Goal: Task Accomplishment & Management: Use online tool/utility

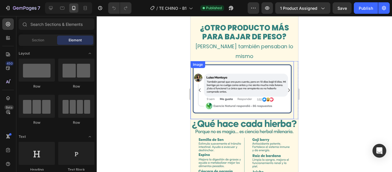
scroll to position [575, 0]
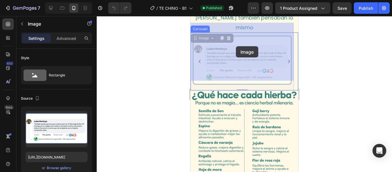
drag, startPoint x: 208, startPoint y: 44, endPoint x: 234, endPoint y: 45, distance: 25.6
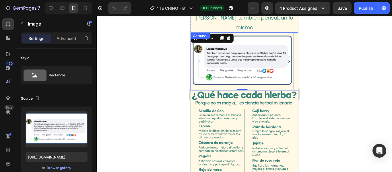
click at [286, 58] on icon "Carousel Next Arrow" at bounding box center [289, 61] width 7 height 7
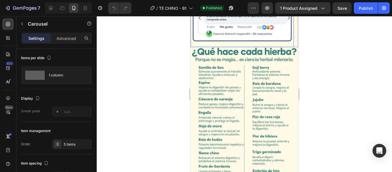
scroll to position [488, 0]
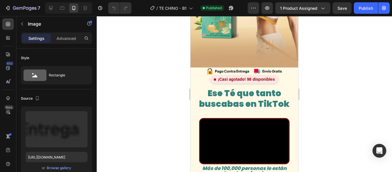
scroll to position [103, 0]
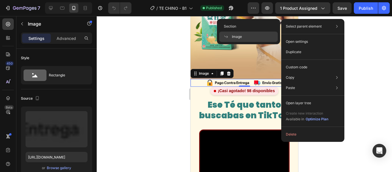
click at [315, 26] on p "Select parent element" at bounding box center [304, 26] width 36 height 5
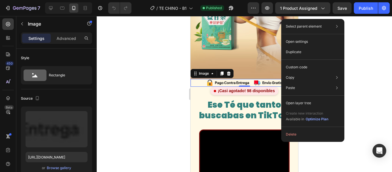
click at [251, 0] on html "7 Version history / TE CHINO - B1 Published Preview 1 product assigned Save Pub…" at bounding box center [196, 0] width 392 height 0
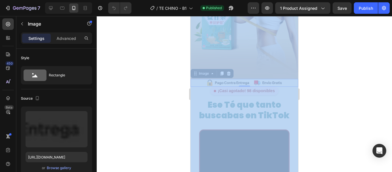
click at [304, 75] on div at bounding box center [245, 94] width 296 height 156
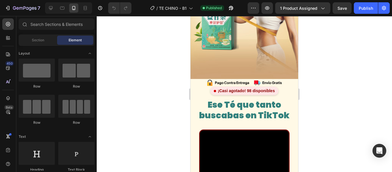
click at [305, 74] on div at bounding box center [245, 94] width 296 height 156
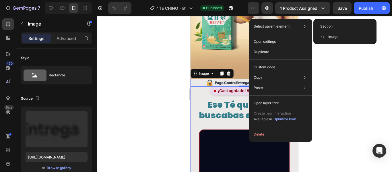
click at [333, 32] on div "Section" at bounding box center [345, 37] width 59 height 10
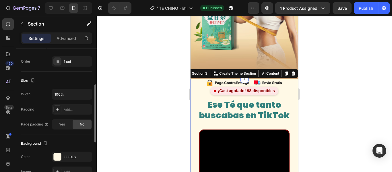
scroll to position [144, 0]
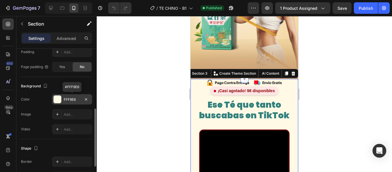
click at [57, 98] on div at bounding box center [57, 99] width 7 height 7
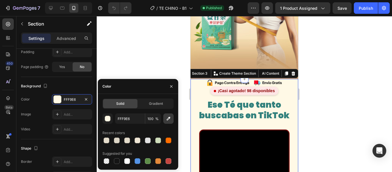
click at [167, 118] on icon "button" at bounding box center [169, 119] width 6 height 6
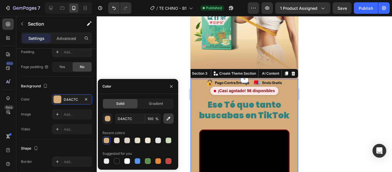
click at [172, 116] on button "button" at bounding box center [168, 118] width 10 height 10
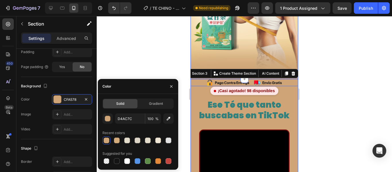
type input "CFA578"
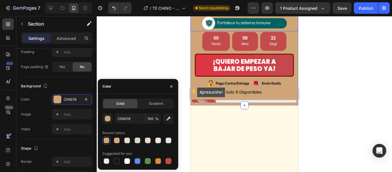
scroll to position [333, 0]
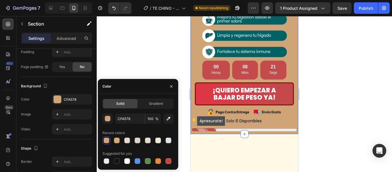
click at [164, 61] on div at bounding box center [245, 94] width 296 height 156
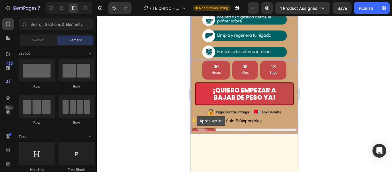
scroll to position [304, 0]
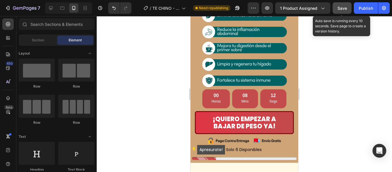
click at [349, 11] on button "Save" at bounding box center [342, 7] width 19 height 11
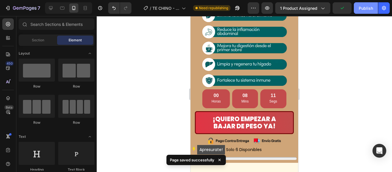
click at [369, 7] on div "Publish" at bounding box center [366, 8] width 14 height 6
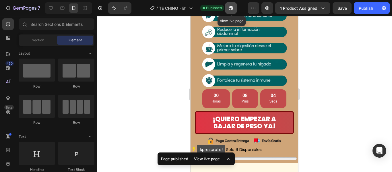
click at [230, 9] on icon "button" at bounding box center [229, 9] width 1 height 1
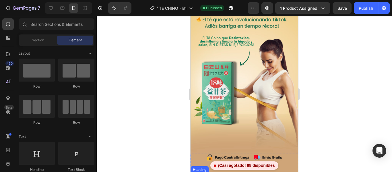
scroll to position [57, 0]
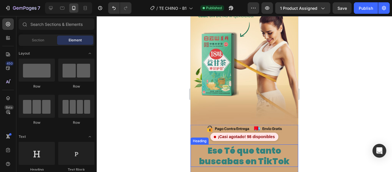
click at [244, 148] on span "Ese Té que tanto buscabas en TikTok" at bounding box center [244, 155] width 90 height 23
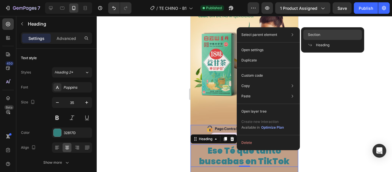
click at [319, 35] on span "Section" at bounding box center [314, 34] width 12 height 5
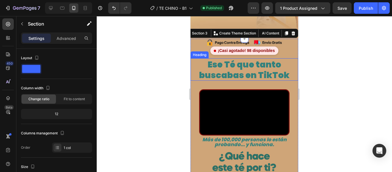
scroll to position [115, 0]
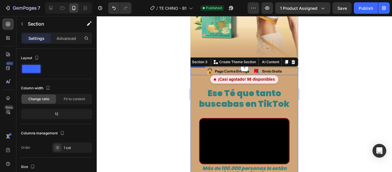
click at [223, 68] on img at bounding box center [245, 72] width 108 height 8
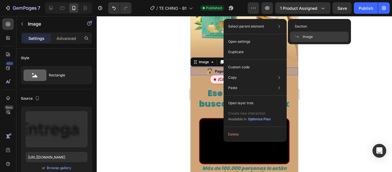
click at [302, 37] on span at bounding box center [299, 36] width 8 height 5
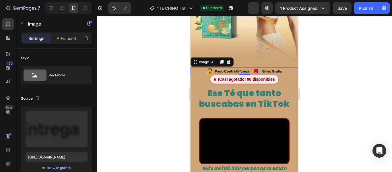
click at [326, 75] on div at bounding box center [245, 94] width 296 height 156
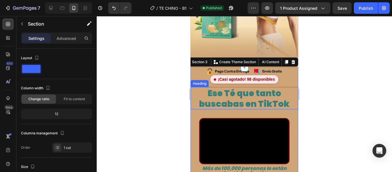
click at [288, 95] on h2 "Ese Té que tanto buscabas en TikTok" at bounding box center [245, 98] width 108 height 22
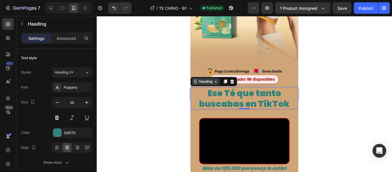
click at [207, 79] on div "Heading" at bounding box center [206, 81] width 16 height 5
click at [215, 79] on icon at bounding box center [216, 81] width 5 height 5
click at [253, 94] on span "Ese Té que tanto buscabas en TikTok" at bounding box center [244, 98] width 90 height 23
click at [205, 88] on p "Ese Té que tanto buscabas en TikTok" at bounding box center [244, 98] width 107 height 21
click at [57, 134] on div at bounding box center [57, 132] width 7 height 7
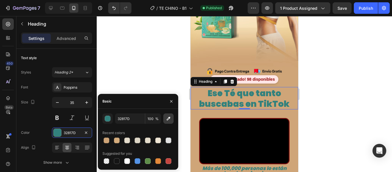
click at [167, 118] on icon "button" at bounding box center [169, 119] width 6 height 6
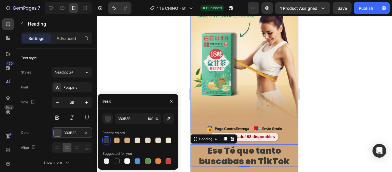
scroll to position [29, 0]
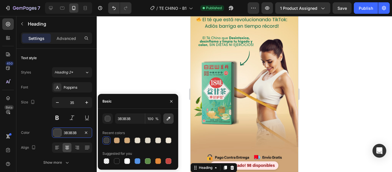
click at [169, 119] on icon "button" at bounding box center [169, 119] width 6 height 6
type input "086041"
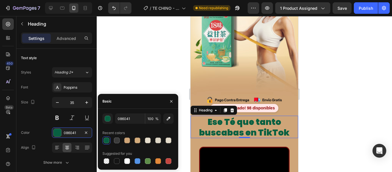
scroll to position [115, 0]
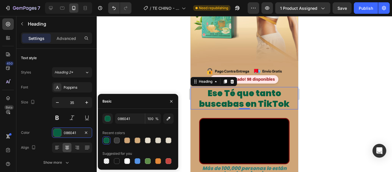
click at [326, 92] on div at bounding box center [245, 94] width 296 height 156
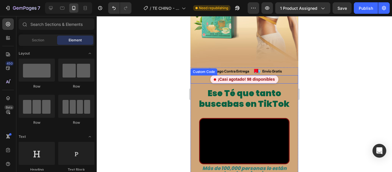
scroll to position [144, 0]
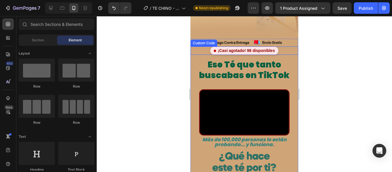
click at [249, 47] on div "¡Casi agotado! 98 disponibles" at bounding box center [245, 51] width 68 height 8
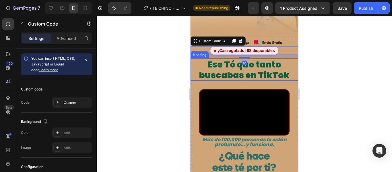
click at [322, 54] on div at bounding box center [245, 94] width 296 height 156
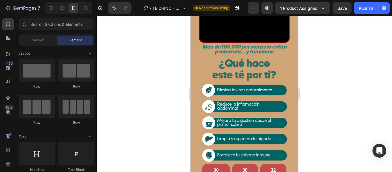
scroll to position [259, 0]
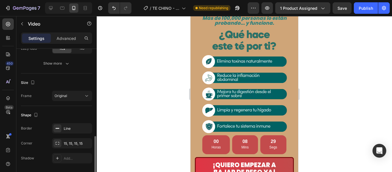
scroll to position [134, 0]
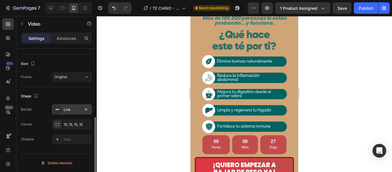
click at [57, 112] on div at bounding box center [57, 109] width 8 height 8
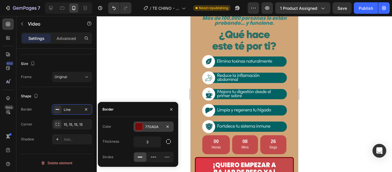
click at [142, 129] on div at bounding box center [138, 126] width 7 height 7
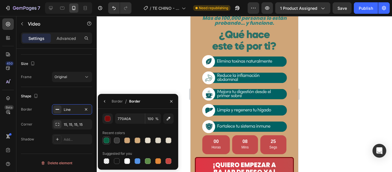
click at [108, 140] on div at bounding box center [107, 141] width 6 height 6
click at [128, 138] on div at bounding box center [127, 141] width 6 height 6
click at [170, 121] on icon "button" at bounding box center [169, 119] width 6 height 6
type input "E4893A"
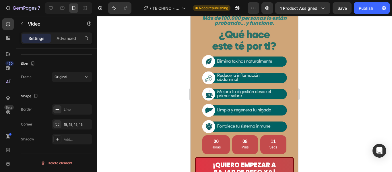
click at [333, 96] on div at bounding box center [245, 94] width 296 height 156
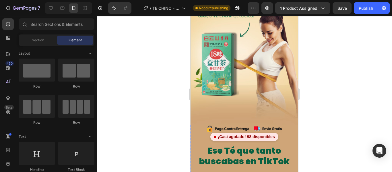
scroll to position [0, 0]
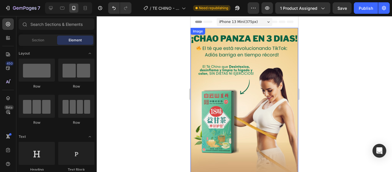
click at [240, 39] on img at bounding box center [245, 109] width 108 height 162
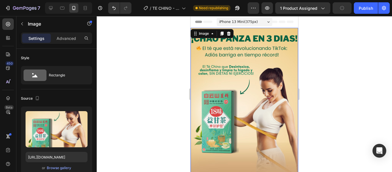
click at [241, 37] on img at bounding box center [245, 109] width 108 height 162
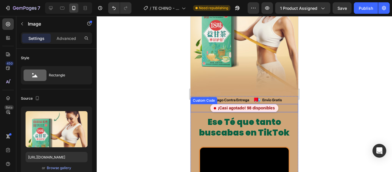
scroll to position [144, 0]
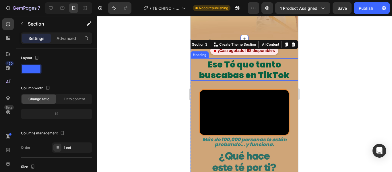
scroll to position [172, 0]
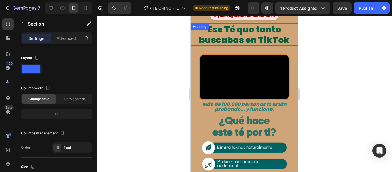
click at [260, 34] on span "Ese Té que tanto buscabas en TikTok" at bounding box center [244, 34] width 90 height 23
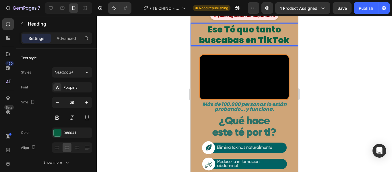
click at [260, 34] on span "Ese Té que tanto buscabas en TikTok" at bounding box center [244, 34] width 90 height 23
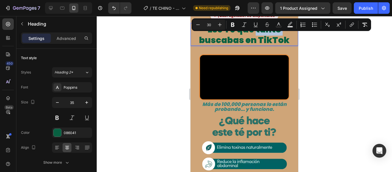
click at [248, 41] on span "Ese Té que tanto buscabas en TikTok" at bounding box center [244, 34] width 90 height 23
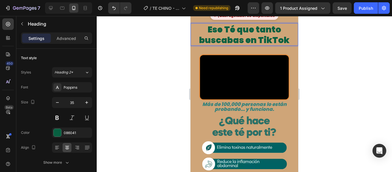
click at [221, 30] on span "Ese Té que tanto buscabas en TikTok" at bounding box center [244, 34] width 90 height 23
click at [256, 28] on span "Ese Té que tanto buscabas en TikTok" at bounding box center [244, 34] width 90 height 23
click at [251, 30] on span "Ese Té que tanto buscabas en TikTok" at bounding box center [244, 34] width 90 height 23
click at [241, 41] on span "Ese Té que tanto buscabas en TikTok" at bounding box center [244, 34] width 90 height 23
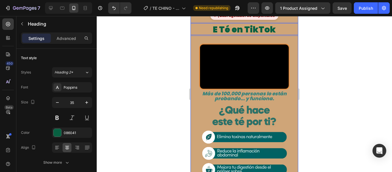
scroll to position [1, 0]
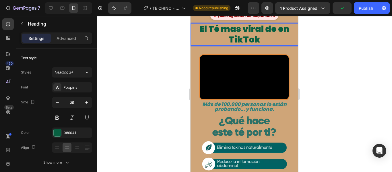
click at [286, 29] on span "El Té mas viral de en TikTok" at bounding box center [245, 34] width 90 height 23
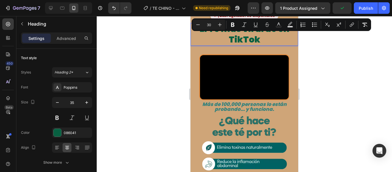
click at [286, 29] on div "Text Background Color" at bounding box center [290, 25] width 10 height 10
click at [288, 33] on p "El Té mas viral de en TikTok" at bounding box center [244, 33] width 107 height 21
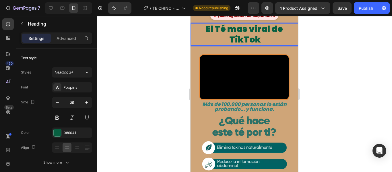
click at [265, 43] on p "El Té mas viral de TikTok" at bounding box center [244, 33] width 107 height 21
click at [329, 75] on div at bounding box center [245, 94] width 296 height 156
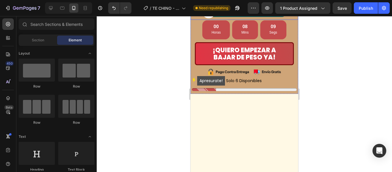
scroll to position [316, 0]
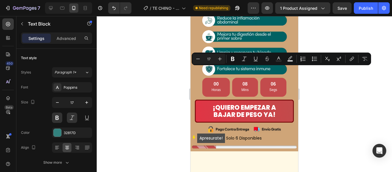
click at [286, 74] on img at bounding box center [245, 23] width 108 height 109
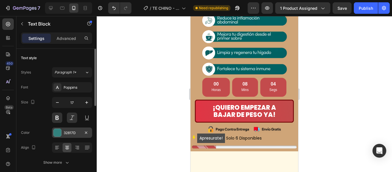
click at [59, 134] on div at bounding box center [57, 132] width 7 height 7
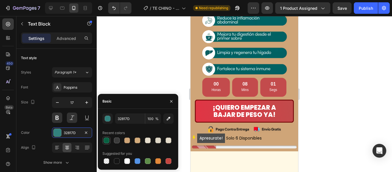
click at [108, 140] on div at bounding box center [107, 141] width 6 height 6
type input "086041"
click at [350, 57] on div at bounding box center [245, 94] width 296 height 156
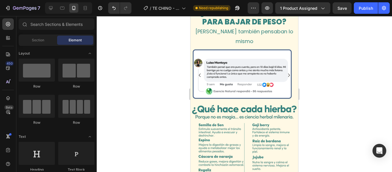
scroll to position [402, 0]
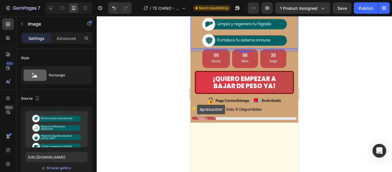
scroll to position [230, 0]
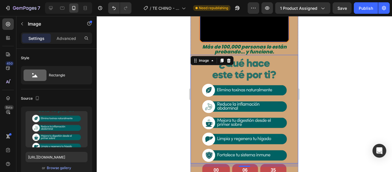
click at [259, 42] on video at bounding box center [244, 20] width 89 height 45
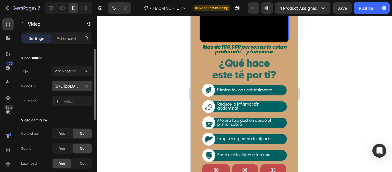
click at [66, 88] on input "[URL][DOMAIN_NAME]" at bounding box center [72, 86] width 40 height 10
paste input "87e90c437ab54fdb99ed155e57628369"
type input "[URL][DOMAIN_NAME]"
click at [114, 88] on div at bounding box center [245, 94] width 296 height 156
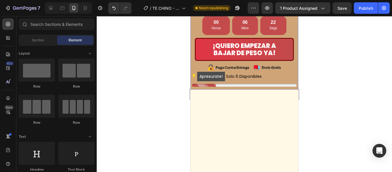
scroll to position [201, 0]
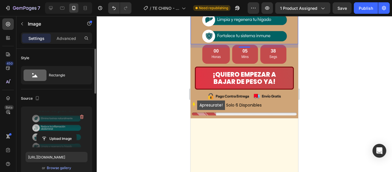
scroll to position [29, 0]
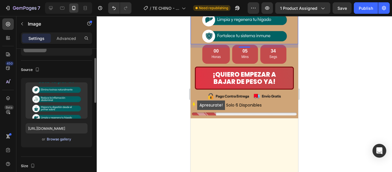
click at [63, 138] on div "Browse gallery" at bounding box center [59, 139] width 24 height 5
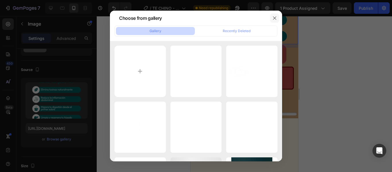
click at [275, 17] on icon "button" at bounding box center [275, 18] width 5 height 5
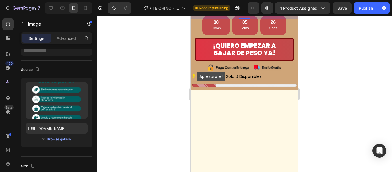
scroll to position [201, 0]
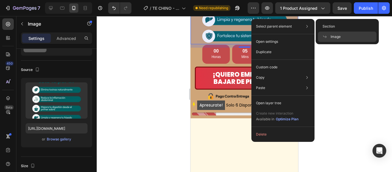
click at [331, 37] on span "Image" at bounding box center [336, 36] width 10 height 5
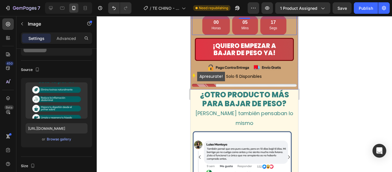
scroll to position [259, 0]
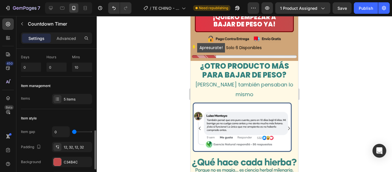
scroll to position [86, 0]
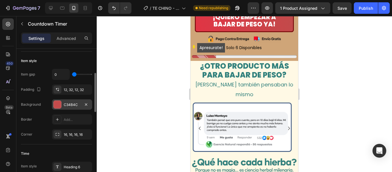
click at [60, 103] on div at bounding box center [57, 104] width 7 height 7
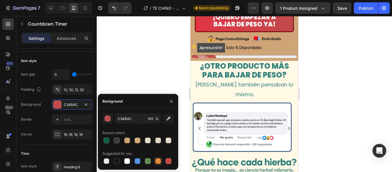
click at [157, 163] on div at bounding box center [158, 161] width 6 height 6
click at [167, 161] on div at bounding box center [169, 161] width 6 height 6
click at [167, 122] on button "button" at bounding box center [168, 118] width 10 height 10
click at [136, 162] on div at bounding box center [138, 161] width 6 height 6
click at [146, 161] on div at bounding box center [148, 161] width 6 height 6
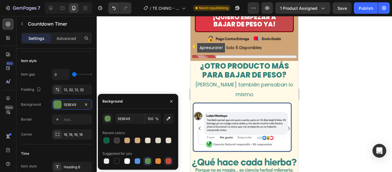
click at [168, 161] on div at bounding box center [169, 161] width 6 height 6
type input "C5453F"
click at [281, 32] on button "¡QUIERO EMPEZAR A BAJAR DE PESO YA!" at bounding box center [244, 20] width 99 height 23
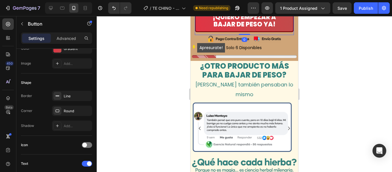
scroll to position [0, 0]
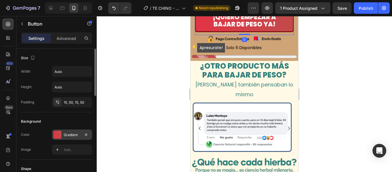
click at [57, 133] on div at bounding box center [57, 135] width 8 height 8
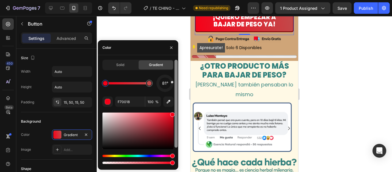
drag, startPoint x: 158, startPoint y: 118, endPoint x: 178, endPoint y: 113, distance: 19.7
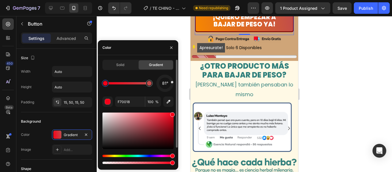
click at [109, 155] on div "Hue" at bounding box center [138, 156] width 71 height 2
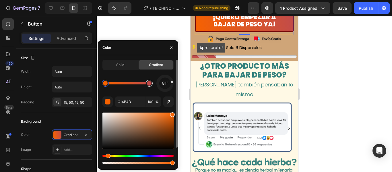
click at [149, 87] on div at bounding box center [149, 83] width 10 height 10
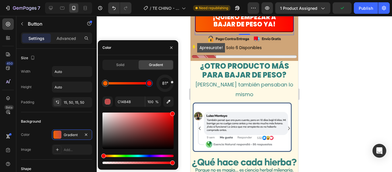
type input "FF0000"
drag, startPoint x: 146, startPoint y: 122, endPoint x: 179, endPoint y: 111, distance: 34.3
drag, startPoint x: 171, startPoint y: 163, endPoint x: 180, endPoint y: 159, distance: 9.1
click at [180, 0] on div "7 Version history / TE CHINO - B1 Need republishing Preview 1 product assigned …" at bounding box center [196, 0] width 392 height 0
click at [76, 136] on div "Gradient" at bounding box center [72, 134] width 17 height 5
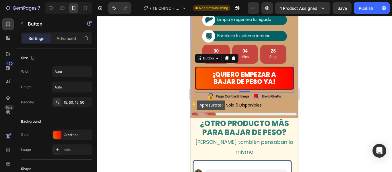
scroll to position [259, 0]
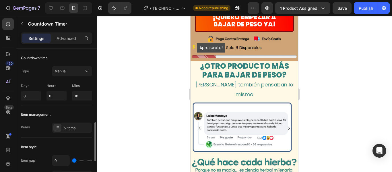
scroll to position [57, 0]
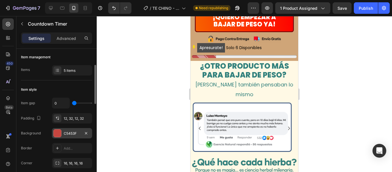
click at [63, 134] on div "C5453F" at bounding box center [72, 133] width 40 height 10
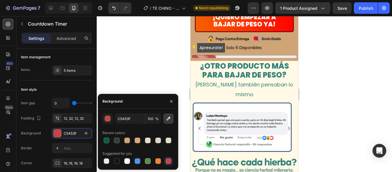
click at [171, 118] on button "button" at bounding box center [168, 118] width 10 height 10
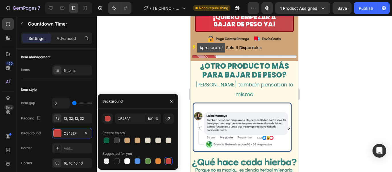
type input "FF0300"
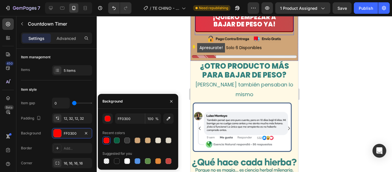
click at [198, 32] on button "¡QUIERO EMPEZAR A BAJAR DE PESO YA!" at bounding box center [244, 20] width 99 height 23
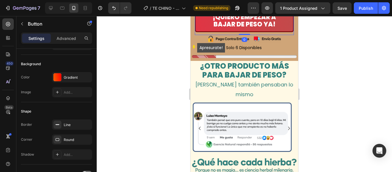
scroll to position [0, 0]
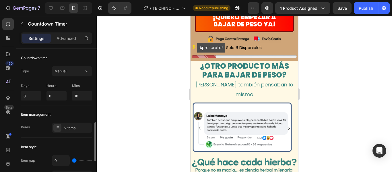
scroll to position [57, 0]
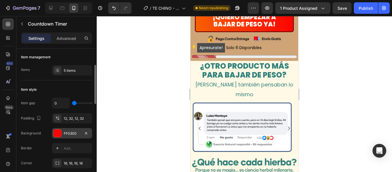
click at [60, 135] on div at bounding box center [57, 133] width 7 height 7
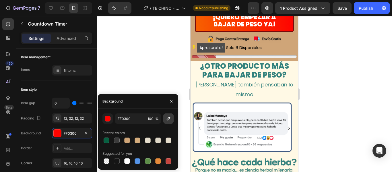
click at [167, 120] on icon "button" at bounding box center [169, 119] width 6 height 6
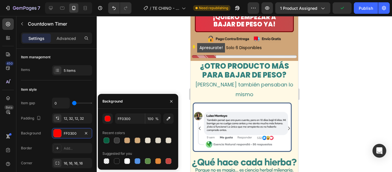
type input "F75900"
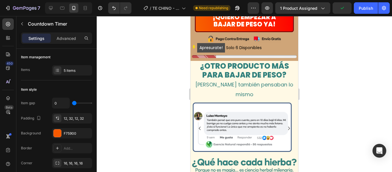
click at [356, 105] on div at bounding box center [245, 94] width 296 height 156
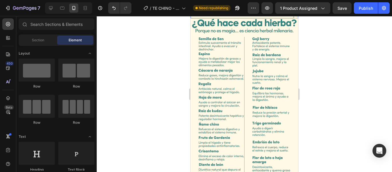
scroll to position [460, 0]
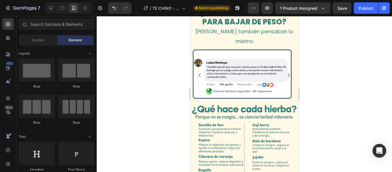
click at [319, 89] on div at bounding box center [245, 94] width 296 height 156
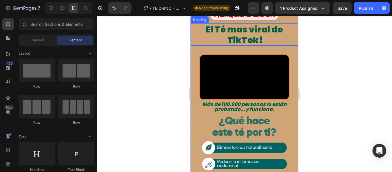
scroll to position [144, 0]
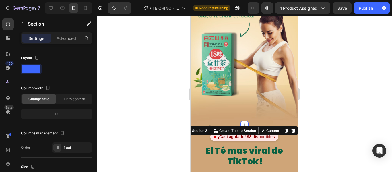
scroll to position [86, 0]
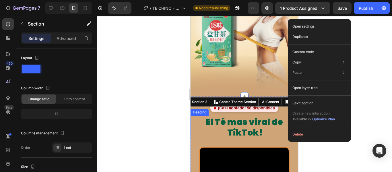
click at [173, 150] on div at bounding box center [245, 94] width 296 height 156
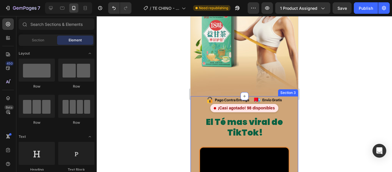
scroll to position [172, 0]
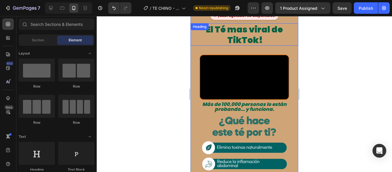
click at [277, 46] on div "Image ¡Casi agotado! 98 disponibles Custom Code El Té mas viral de TikTok! Head…" at bounding box center [245, 149] width 108 height 292
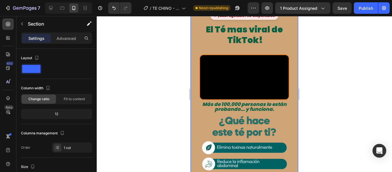
click at [284, 50] on div "Image ¡Casi agotado! 98 disponibles Custom Code El Té mas viral de TikTok! Head…" at bounding box center [245, 149] width 108 height 292
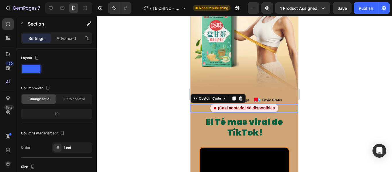
click at [286, 104] on div "¡Casi agotado! 98 disponibles" at bounding box center [245, 108] width 108 height 8
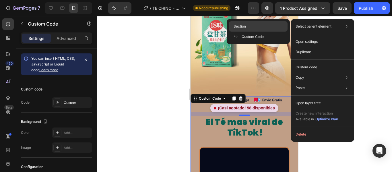
click at [261, 32] on div "Section" at bounding box center [258, 37] width 59 height 10
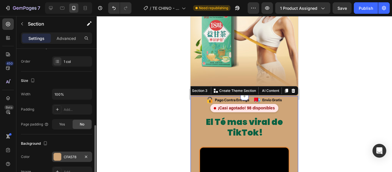
scroll to position [115, 0]
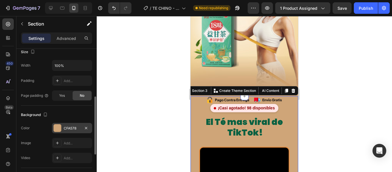
click at [59, 128] on div at bounding box center [57, 127] width 7 height 7
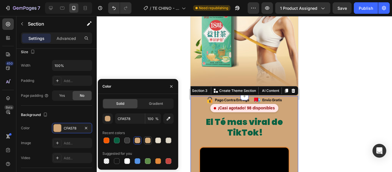
click at [146, 140] on div at bounding box center [148, 141] width 6 height 6
click at [171, 117] on button "button" at bounding box center [168, 118] width 10 height 10
type input "E9CC9F"
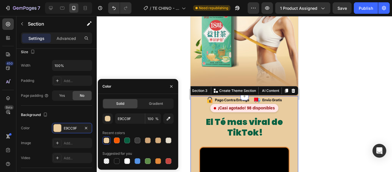
click at [346, 92] on div at bounding box center [245, 94] width 296 height 156
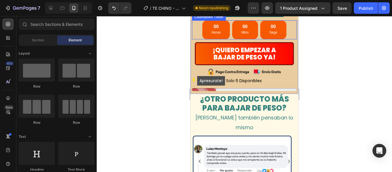
scroll to position [488, 0]
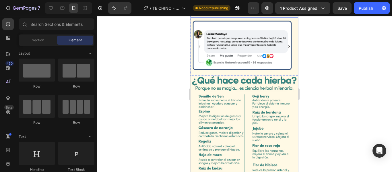
click at [332, 75] on div at bounding box center [245, 94] width 296 height 156
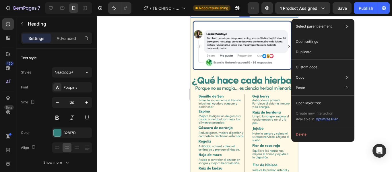
click at [314, 155] on div at bounding box center [245, 94] width 296 height 156
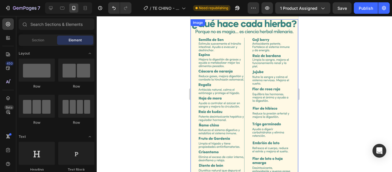
scroll to position [452, 0]
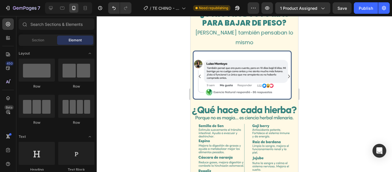
drag, startPoint x: 104, startPoint y: 76, endPoint x: 308, endPoint y: 95, distance: 204.8
click at [308, 95] on div at bounding box center [245, 94] width 296 height 156
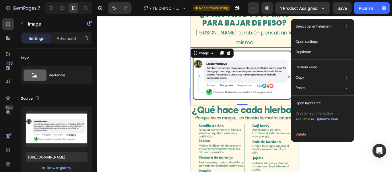
click at [375, 52] on div at bounding box center [245, 94] width 296 height 156
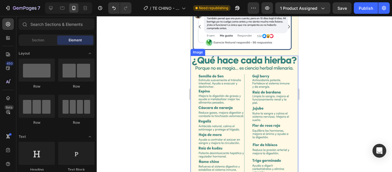
scroll to position [523, 0]
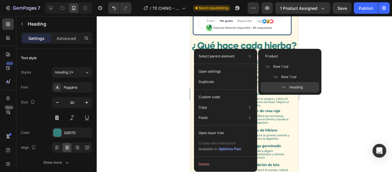
click at [318, 37] on div at bounding box center [245, 94] width 296 height 156
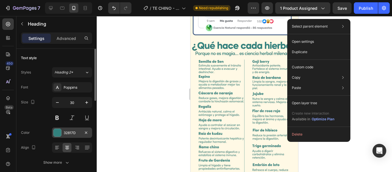
click at [59, 131] on div at bounding box center [57, 132] width 7 height 7
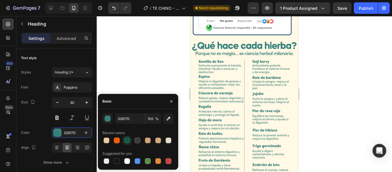
click at [124, 141] on div at bounding box center [127, 140] width 7 height 7
type input "086041"
click at [126, 139] on div at bounding box center [127, 141] width 6 height 6
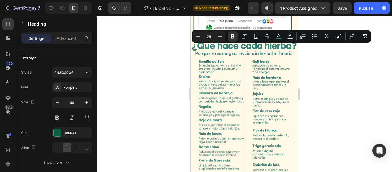
drag, startPoint x: 198, startPoint y: 49, endPoint x: 296, endPoint y: 73, distance: 100.8
click at [277, 38] on rect "Editor contextual toolbar" at bounding box center [278, 38] width 5 height 1
type input "32817D"
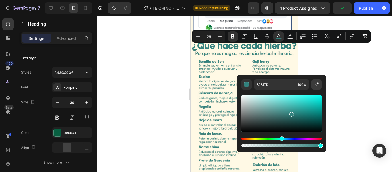
click at [315, 84] on icon "Editor contextual toolbar" at bounding box center [317, 85] width 6 height 6
type input "006A38"
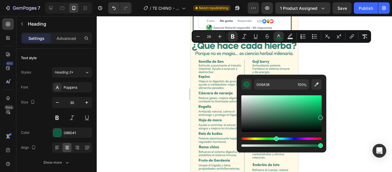
click at [372, 55] on div at bounding box center [245, 94] width 296 height 156
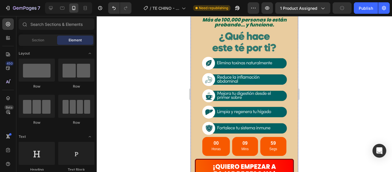
scroll to position [314, 0]
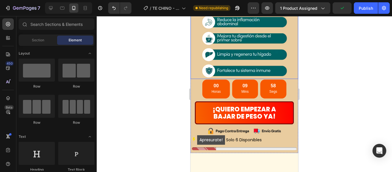
click at [237, 79] on img at bounding box center [245, 24] width 108 height 109
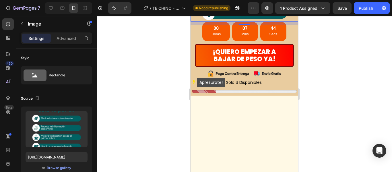
scroll to position [343, 0]
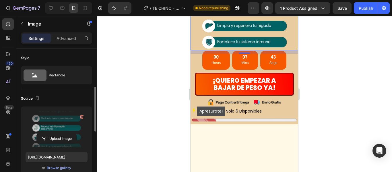
scroll to position [29, 0]
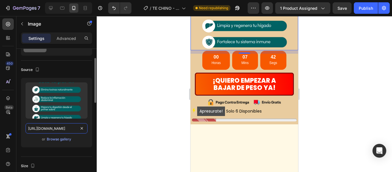
click at [68, 130] on input "[URL][DOMAIN_NAME]" at bounding box center [57, 128] width 62 height 10
paste input "767/6002/3295/files/Copia_de_Landings.avif?v=1756330861"
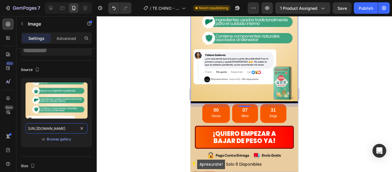
type input "[URL][DOMAIN_NAME]"
click at [321, 79] on div at bounding box center [245, 94] width 296 height 156
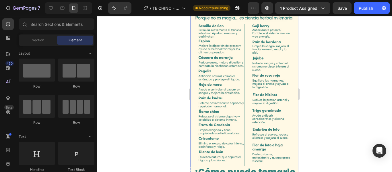
scroll to position [632, 0]
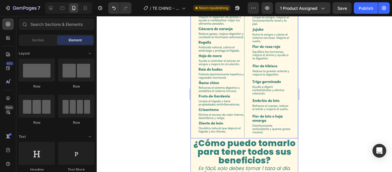
click at [241, 80] on img at bounding box center [245, 58] width 108 height 162
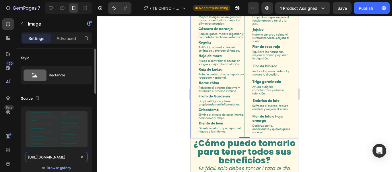
click at [45, 160] on input "[URL][DOMAIN_NAME]" at bounding box center [57, 157] width 62 height 10
paste input "767/6002/3295/files/Copia_de_Landings2.avif?v=1756330931"
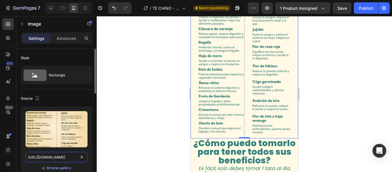
scroll to position [0, 109]
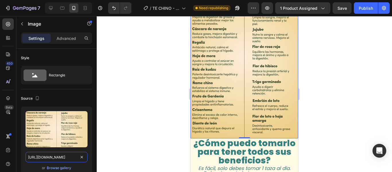
type input "[URL][DOMAIN_NAME]"
click at [329, 85] on div at bounding box center [245, 94] width 296 height 156
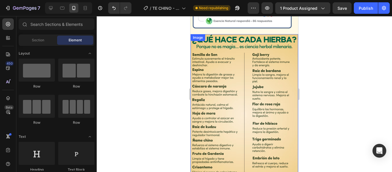
scroll to position [661, 0]
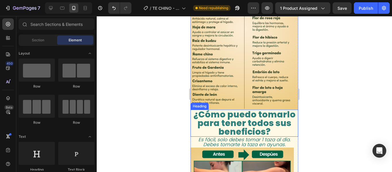
click at [291, 113] on h2 "¿Cómo puedo tomarlo para tener todos sus beneficios?" at bounding box center [245, 123] width 108 height 27
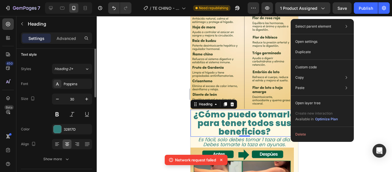
scroll to position [0, 0]
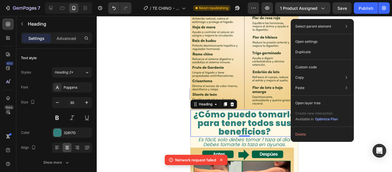
click at [128, 78] on div at bounding box center [245, 94] width 296 height 156
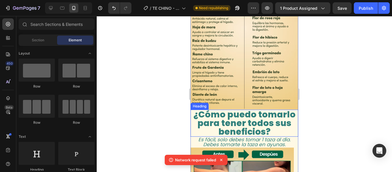
click at [227, 108] on strong "¿Cómo puedo tomarlo para tener todos sus beneficios?" at bounding box center [245, 123] width 102 height 30
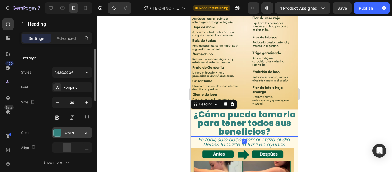
click at [57, 130] on div at bounding box center [57, 132] width 7 height 7
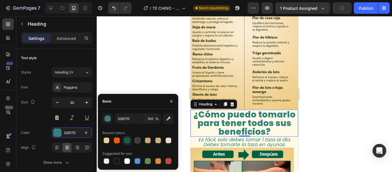
click at [125, 140] on div at bounding box center [127, 141] width 6 height 6
type input "086041"
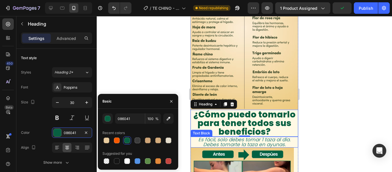
click at [225, 137] on p "Es fácil, solo debes tomar 1 taza al día. Debes tomarte la taza en ayunas." at bounding box center [244, 142] width 107 height 10
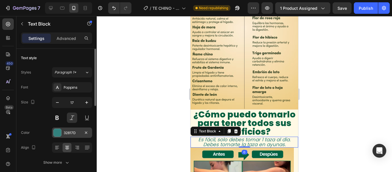
click at [56, 134] on div at bounding box center [57, 132] width 7 height 7
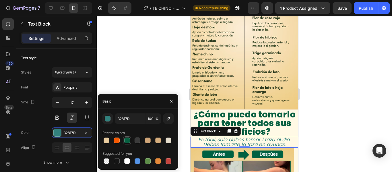
click at [126, 142] on div at bounding box center [127, 141] width 6 height 6
type input "086041"
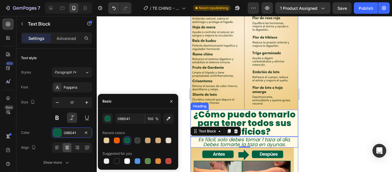
click at [322, 111] on div at bounding box center [245, 94] width 296 height 156
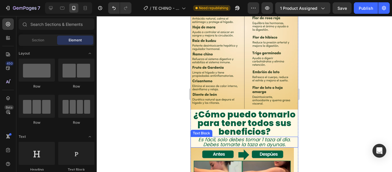
scroll to position [718, 0]
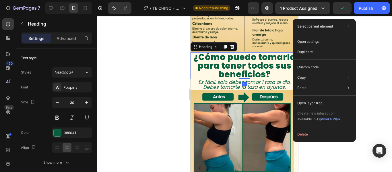
click at [170, 86] on div at bounding box center [245, 94] width 296 height 156
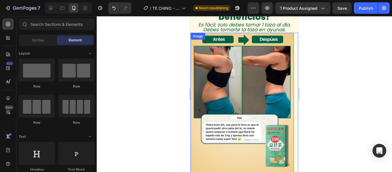
scroll to position [747, 0]
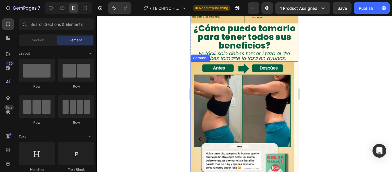
click at [286, 136] on icon "Carousel Next Arrow" at bounding box center [289, 139] width 7 height 7
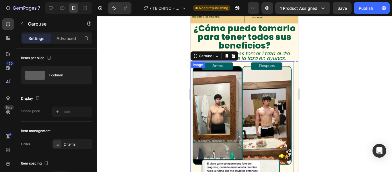
scroll to position [776, 0]
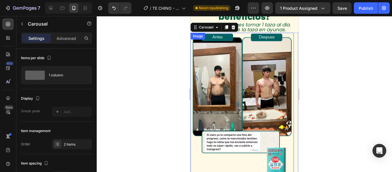
click at [238, 67] on img at bounding box center [242, 110] width 103 height 155
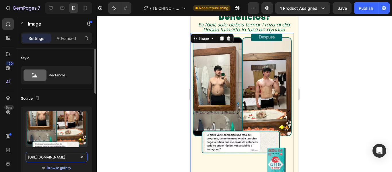
click at [35, 157] on input "[URL][DOMAIN_NAME]" at bounding box center [57, 157] width 62 height 10
paste input "767/6002/3295/files/Copia_de_Landings1.avif?v=1756330862"
type input "[URL][DOMAIN_NAME]"
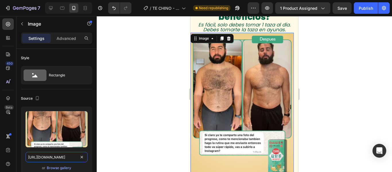
scroll to position [833, 0]
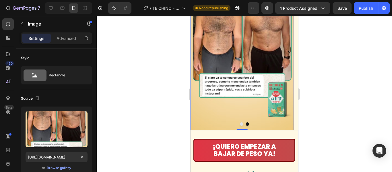
click at [240, 122] on button "Dot" at bounding box center [241, 123] width 3 height 3
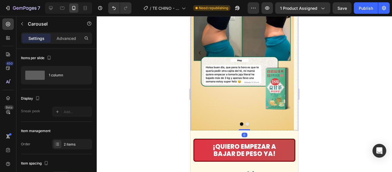
scroll to position [776, 0]
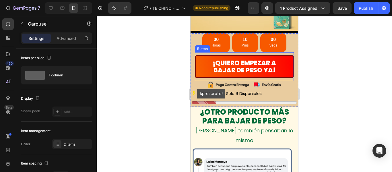
scroll to position [500, 0]
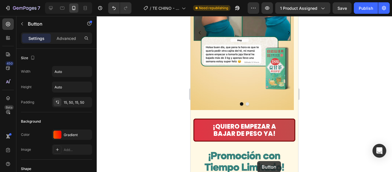
scroll to position [1015, 0]
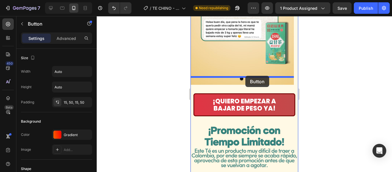
drag, startPoint x: 243, startPoint y: 106, endPoint x: 246, endPoint y: 76, distance: 30.2
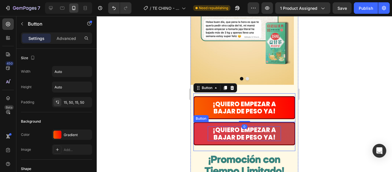
click at [256, 126] on span "¡QUIERO EMPEZAR A BAJAR DE PESO YA!" at bounding box center [244, 134] width 63 height 16
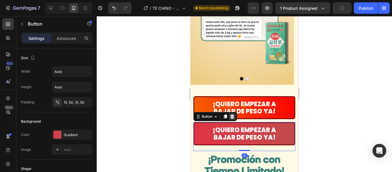
click at [232, 115] on icon at bounding box center [233, 117] width 4 height 4
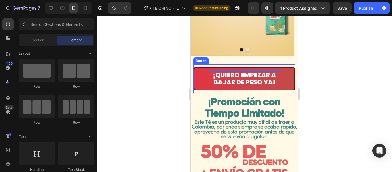
click at [255, 71] on span "¡QUIERO EMPEZAR A BAJAR DE PESO YA!" at bounding box center [244, 79] width 63 height 16
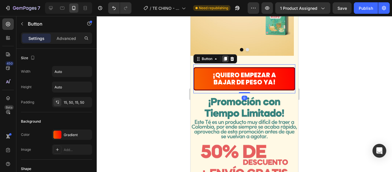
click at [225, 57] on icon at bounding box center [225, 59] width 3 height 4
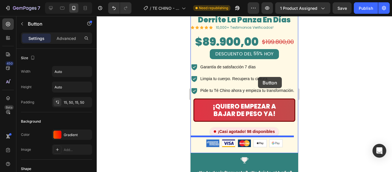
scroll to position [1336, 0]
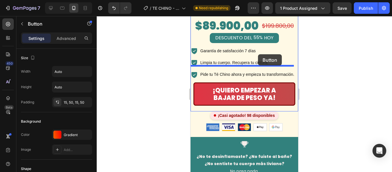
drag, startPoint x: 253, startPoint y: 89, endPoint x: 258, endPoint y: 54, distance: 35.2
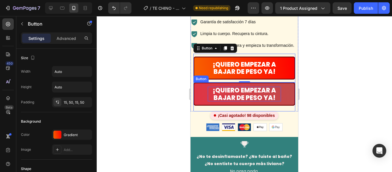
click at [247, 86] on span "¡QUIERO EMPEZAR A BAJAR DE PESO YA!" at bounding box center [244, 94] width 63 height 16
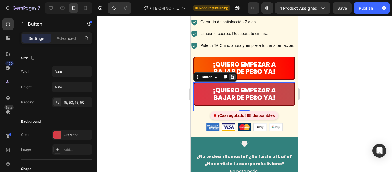
click at [233, 75] on icon at bounding box center [233, 77] width 4 height 4
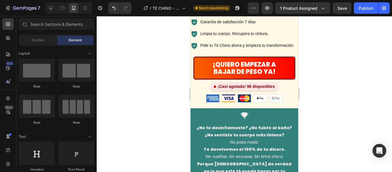
click at [341, 61] on div at bounding box center [245, 94] width 296 height 156
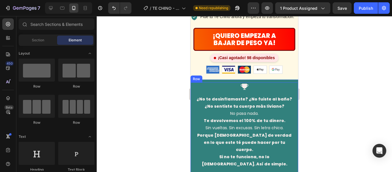
scroll to position [1393, 0]
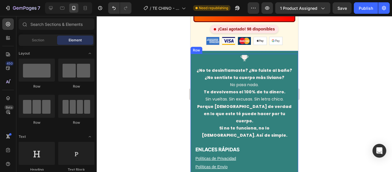
click at [283, 54] on div "Icon" at bounding box center [244, 58] width 99 height 8
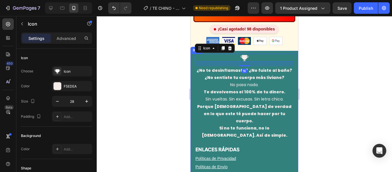
click at [292, 54] on div "Icon 16 ¿No te desinflamaste? ¿No fuiste al baño? ¿No sentiste tu cuerpo más li…" at bounding box center [245, 159] width 108 height 211
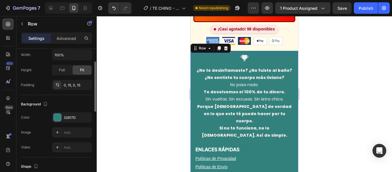
scroll to position [172, 0]
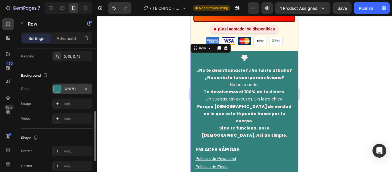
click at [57, 90] on div at bounding box center [57, 88] width 7 height 7
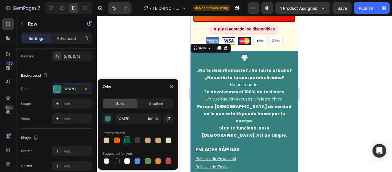
click at [128, 139] on div at bounding box center [127, 141] width 6 height 6
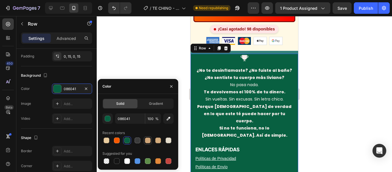
click at [148, 140] on div at bounding box center [148, 141] width 6 height 6
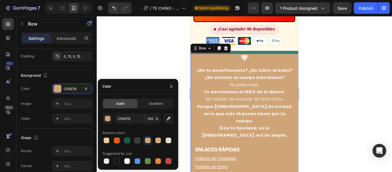
click at [128, 139] on div at bounding box center [127, 141] width 6 height 6
type input "086041"
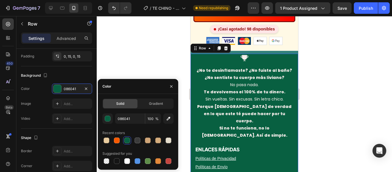
click at [338, 96] on div at bounding box center [245, 94] width 296 height 156
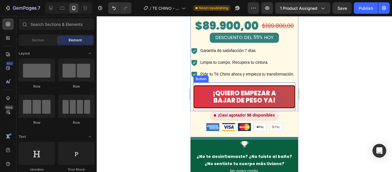
scroll to position [1250, 0]
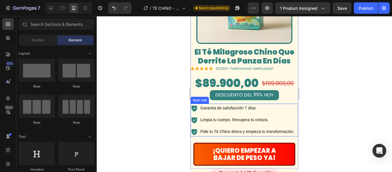
click at [293, 105] on p "Garantía de satisfacción 7 días" at bounding box center [248, 108] width 94 height 7
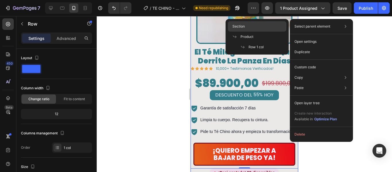
click at [259, 32] on div "Section" at bounding box center [257, 37] width 59 height 10
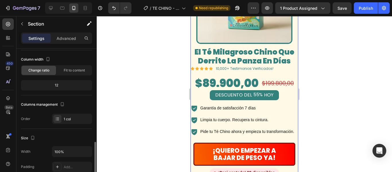
scroll to position [115, 0]
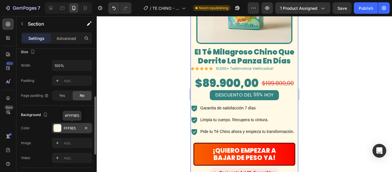
click at [59, 126] on div at bounding box center [57, 127] width 7 height 7
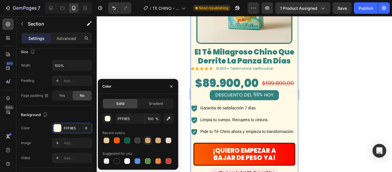
click at [148, 139] on div at bounding box center [148, 141] width 6 height 6
click at [159, 140] on div at bounding box center [158, 141] width 6 height 6
type input "D4AC7C"
click at [159, 140] on div at bounding box center [158, 141] width 6 height 6
click at [318, 114] on div at bounding box center [245, 94] width 296 height 156
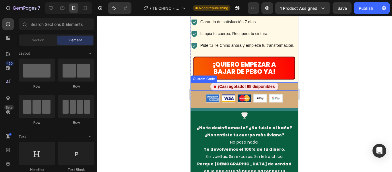
scroll to position [1307, 0]
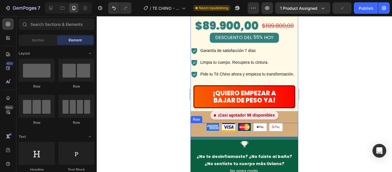
click at [290, 123] on div "Image Image Image Image Image Row" at bounding box center [245, 130] width 108 height 14
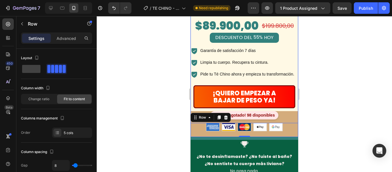
click at [283, 111] on div "¡Casi agotado! 98 disponibles" at bounding box center [245, 115] width 108 height 8
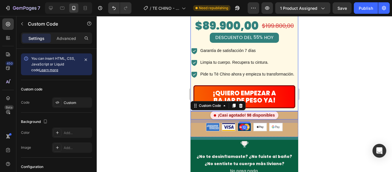
click at [289, 82] on div "¡QUIERO EMPEZAR A BAJAR DE PESO YA! Button" at bounding box center [245, 96] width 102 height 29
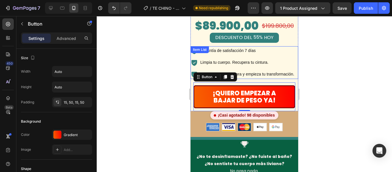
click at [290, 71] on p "Pide tu Té Chino ahora y empieza tu transformación." at bounding box center [248, 74] width 94 height 7
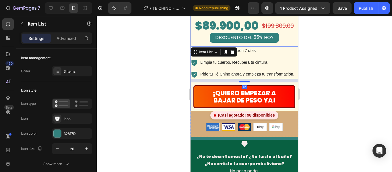
click at [293, 82] on div "¡QUIERO EMPEZAR A BAJAR DE PESO YA! Button" at bounding box center [245, 96] width 108 height 29
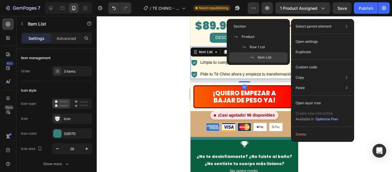
click at [316, 24] on p "Select parent element" at bounding box center [314, 26] width 36 height 5
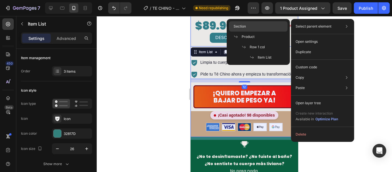
click at [258, 32] on div "Section" at bounding box center [258, 37] width 59 height 10
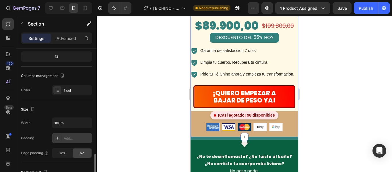
scroll to position [115, 0]
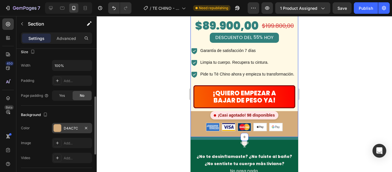
click at [60, 127] on div at bounding box center [57, 127] width 7 height 7
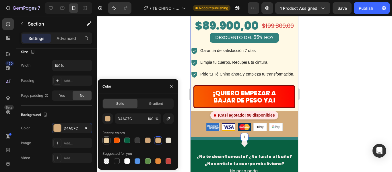
click at [108, 141] on div at bounding box center [107, 141] width 6 height 6
type input "E9CC9F"
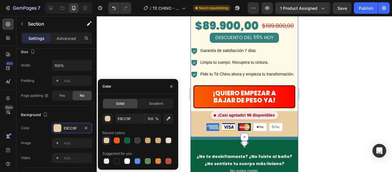
click at [355, 86] on div at bounding box center [245, 94] width 296 height 156
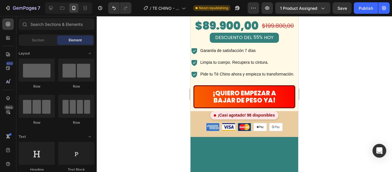
scroll to position [1250, 0]
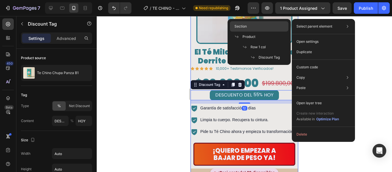
drag, startPoint x: 252, startPoint y: 28, endPoint x: 36, endPoint y: 18, distance: 215.4
click at [252, 32] on div "Section" at bounding box center [259, 37] width 59 height 10
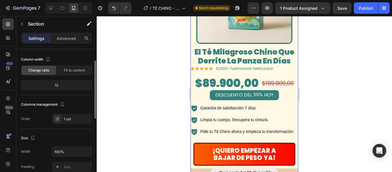
scroll to position [115, 0]
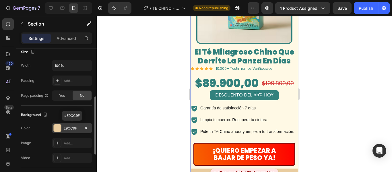
click at [59, 127] on div at bounding box center [57, 127] width 7 height 7
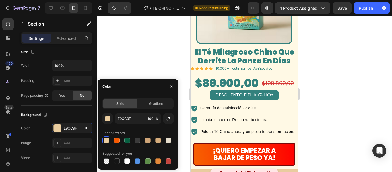
click at [107, 138] on div at bounding box center [107, 141] width 6 height 6
click at [118, 138] on div at bounding box center [117, 141] width 6 height 6
click at [106, 140] on div at bounding box center [107, 141] width 6 height 6
type input "E9CC9F"
click at [320, 128] on div at bounding box center [245, 94] width 296 height 156
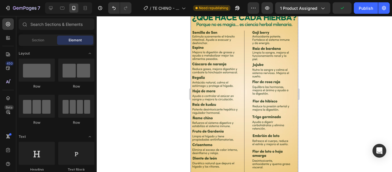
scroll to position [790, 0]
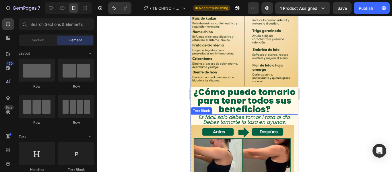
click at [192, 115] on p "Es fácil, solo debes tomar 1 taza al día. Debes tomarte la taza en ayunas." at bounding box center [244, 120] width 107 height 10
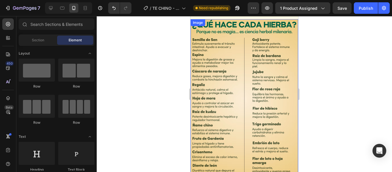
scroll to position [783, 0]
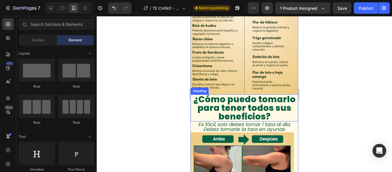
click at [292, 98] on h2 "¿Cómo puedo tomarlo para tener todos sus beneficios?" at bounding box center [245, 108] width 108 height 27
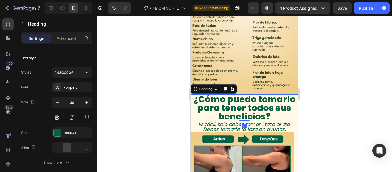
click at [318, 96] on div at bounding box center [245, 94] width 296 height 156
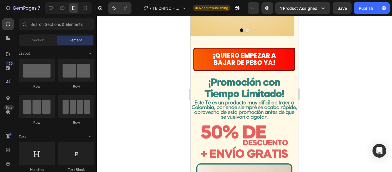
scroll to position [1005, 0]
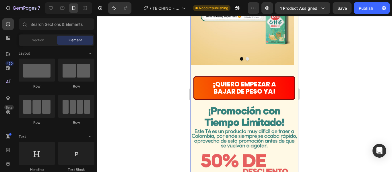
click at [285, 53] on div "¿OTRO PRODUCTO MÁS PARA BAJAR DE PESO? Ellas también pensaban lo mismo Heading …" at bounding box center [245, 13] width 108 height 799
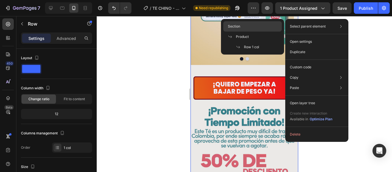
click at [233, 29] on span "Section" at bounding box center [234, 26] width 12 height 5
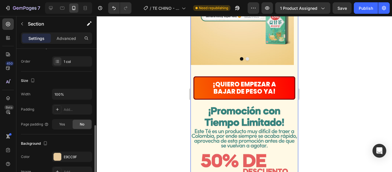
scroll to position [115, 0]
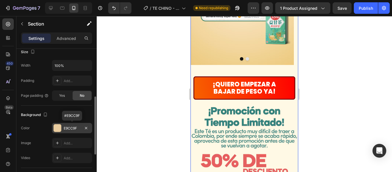
click at [58, 129] on div at bounding box center [57, 127] width 7 height 7
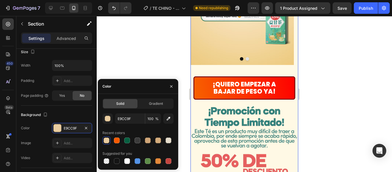
click at [104, 138] on div at bounding box center [107, 141] width 6 height 6
click at [167, 119] on icon "button" at bounding box center [169, 119] width 4 height 4
type input "F0CF8C"
click at [108, 142] on div at bounding box center [107, 141] width 6 height 6
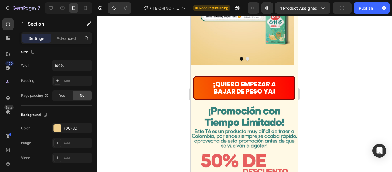
click at [361, 95] on div at bounding box center [245, 94] width 296 height 156
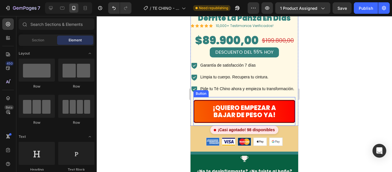
scroll to position [1379, 0]
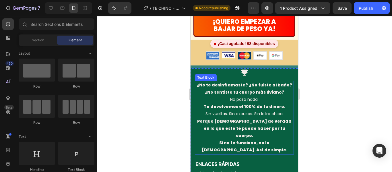
click at [289, 81] on div "¿No te desinflamaste? ¿No fuiste al baño? ¿No sentiste tu cuerpo más liviano? N…" at bounding box center [244, 118] width 99 height 74
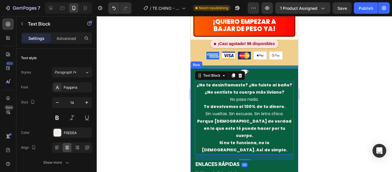
click at [290, 68] on div "Icon ¿No te desinflamaste? ¿No fuiste al baño? ¿No sentiste tu cuerpo más livia…" at bounding box center [244, 138] width 99 height 141
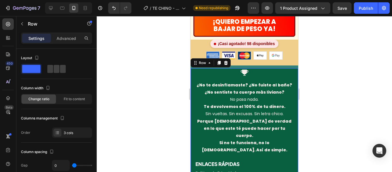
click at [290, 68] on div "Icon ¿No te desinflamaste? ¿No fuiste al baño? ¿No sentiste tu cuerpo más livia…" at bounding box center [244, 138] width 99 height 141
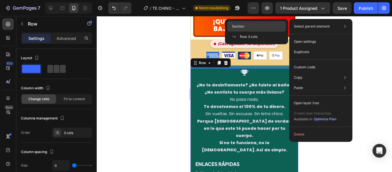
drag, startPoint x: 257, startPoint y: 28, endPoint x: 65, endPoint y: 12, distance: 192.6
click at [257, 32] on div "Section" at bounding box center [257, 37] width 59 height 10
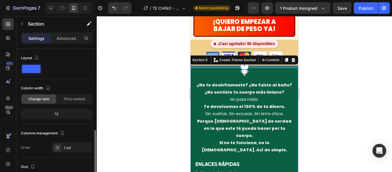
scroll to position [86, 0]
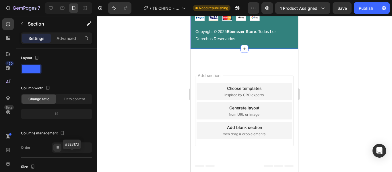
scroll to position [86, 0]
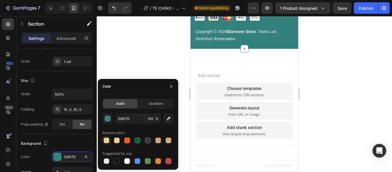
click at [106, 142] on div at bounding box center [107, 141] width 6 height 6
type input "F0CF8C"
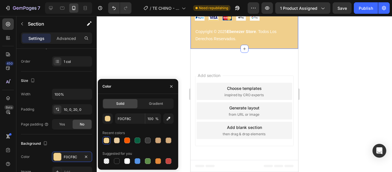
click at [321, 80] on div at bounding box center [245, 94] width 296 height 156
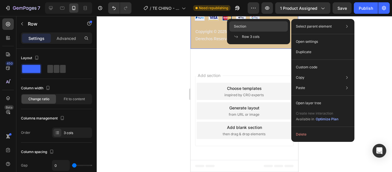
drag, startPoint x: 265, startPoint y: 28, endPoint x: 72, endPoint y: 13, distance: 193.4
click at [265, 32] on div "Section" at bounding box center [259, 37] width 59 height 10
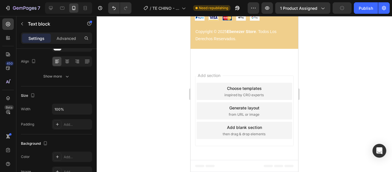
scroll to position [0, 0]
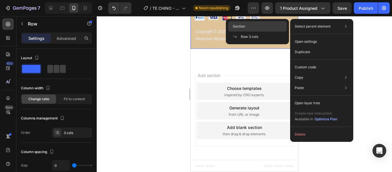
click at [271, 32] on div "Section" at bounding box center [257, 37] width 59 height 10
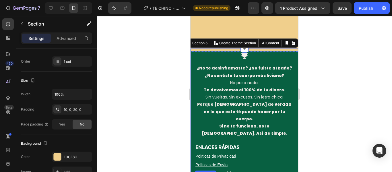
scroll to position [1436, 0]
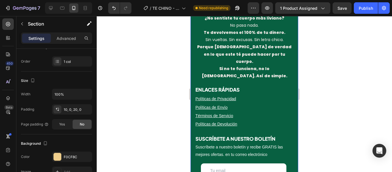
click at [280, 119] on div "Icon ¿No te desinflamaste? ¿No fuiste al baño? ¿No sentiste tu cuerpo más livia…" at bounding box center [244, 64] width 99 height 141
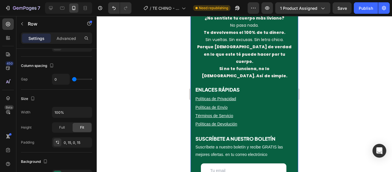
scroll to position [0, 0]
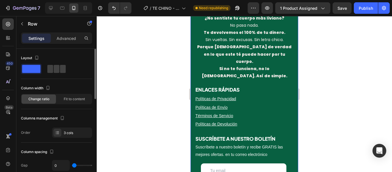
click at [275, 121] on p "Políticas de Devolución" at bounding box center [245, 124] width 98 height 7
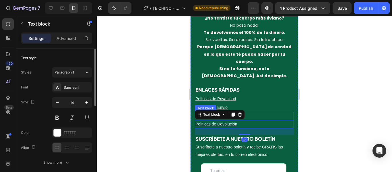
click at [266, 112] on p "Términos de Servicio" at bounding box center [245, 115] width 98 height 7
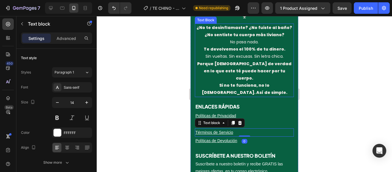
scroll to position [1350, 0]
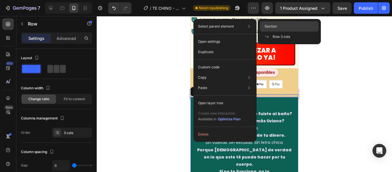
click at [271, 26] on span "Section" at bounding box center [271, 26] width 12 height 5
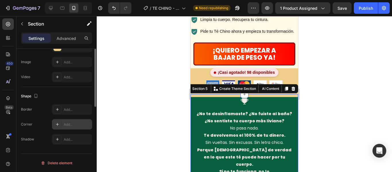
scroll to position [138, 0]
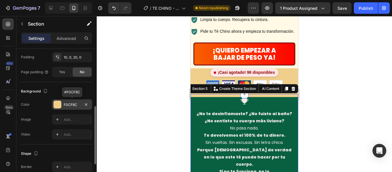
click at [59, 103] on div at bounding box center [57, 104] width 7 height 7
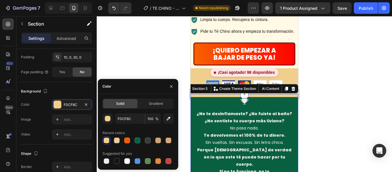
click at [323, 90] on div at bounding box center [245, 94] width 296 height 156
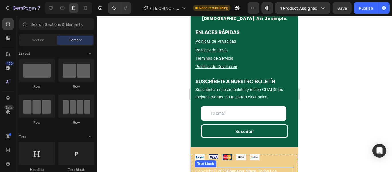
scroll to position [1465, 0]
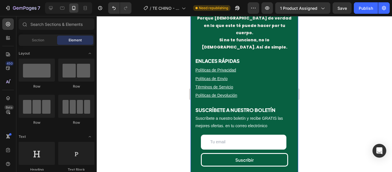
click at [292, 153] on div "Icon ¿No te desinflamaste? ¿No fuiste al baño? ¿No sentiste tu cuerpo más livia…" at bounding box center [245, 70] width 108 height 211
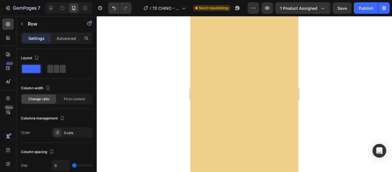
scroll to position [316, 0]
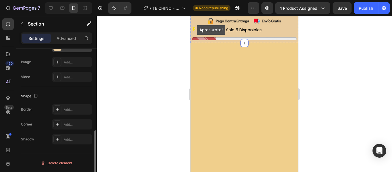
scroll to position [167, 0]
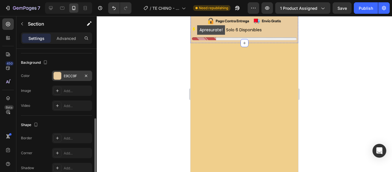
click at [70, 77] on div "E9CC9F" at bounding box center [72, 76] width 17 height 5
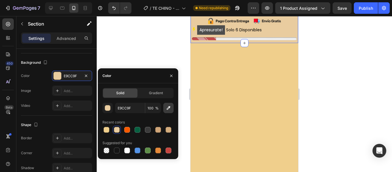
click at [167, 108] on icon "button" at bounding box center [169, 108] width 6 height 6
type input "EDCC84"
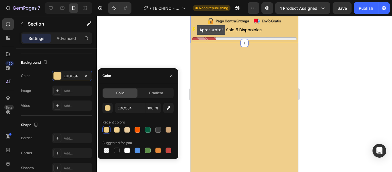
click at [338, 99] on div at bounding box center [245, 94] width 296 height 156
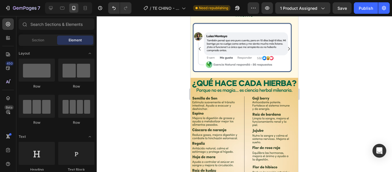
scroll to position [316, 0]
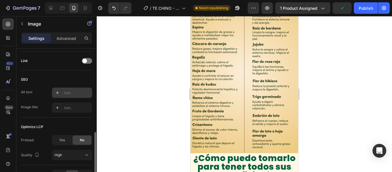
scroll to position [294, 0]
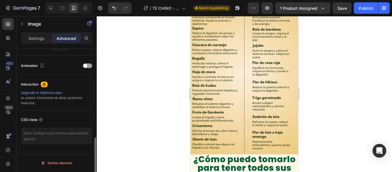
scroll to position [244, 0]
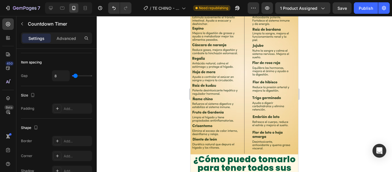
scroll to position [0, 0]
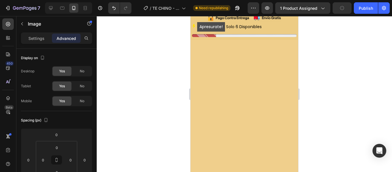
scroll to position [259, 0]
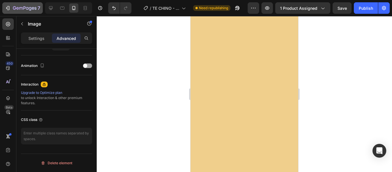
scroll to position [43, 0]
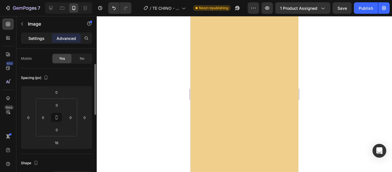
click at [33, 41] on div "Settings" at bounding box center [36, 38] width 29 height 9
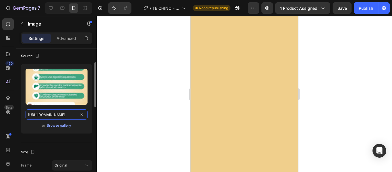
click at [53, 113] on input "[URL][DOMAIN_NAME]" at bounding box center [57, 114] width 62 height 10
click at [321, 115] on div at bounding box center [245, 94] width 296 height 156
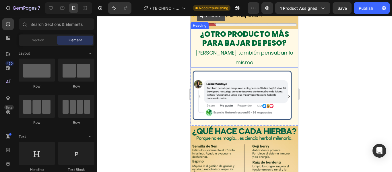
scroll to position [402, 0]
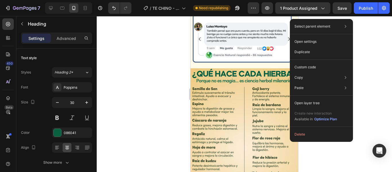
click at [129, 107] on div at bounding box center [245, 94] width 296 height 156
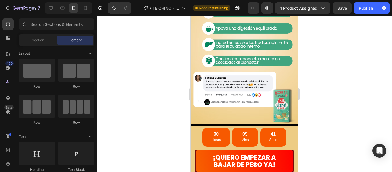
scroll to position [287, 0]
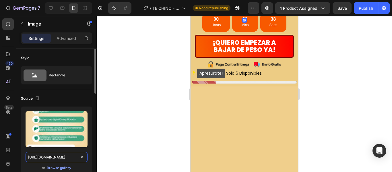
click at [59, 156] on input "[URL][DOMAIN_NAME]" at bounding box center [57, 157] width 62 height 10
paste input "_1.avif?v=1756331598"
type input "https://cdn.shopify.com/s/files/1/0767/6002/3295/files/Copia_de_Landings_1.avif…"
click at [127, 150] on div at bounding box center [245, 94] width 296 height 156
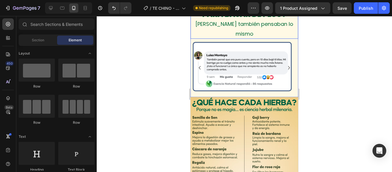
scroll to position [402, 0]
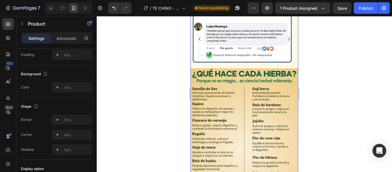
scroll to position [234, 0]
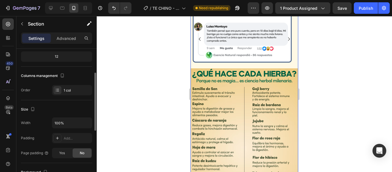
scroll to position [172, 0]
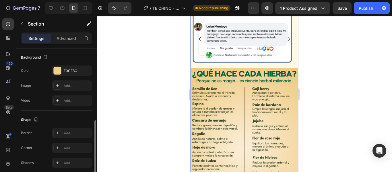
click at [51, 70] on div "Color F0CF8C" at bounding box center [56, 70] width 71 height 10
click at [54, 71] on div at bounding box center [57, 70] width 7 height 7
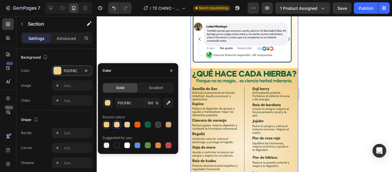
click at [107, 122] on div at bounding box center [107, 125] width 6 height 6
click at [116, 124] on div at bounding box center [117, 125] width 6 height 6
type input "F0CF8C"
click at [181, 53] on div at bounding box center [245, 94] width 296 height 156
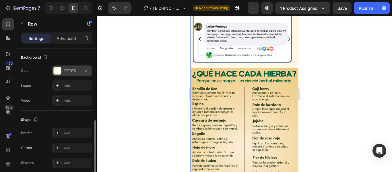
click at [60, 69] on div at bounding box center [57, 70] width 7 height 7
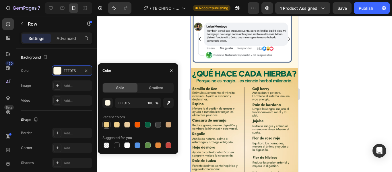
click at [107, 122] on div at bounding box center [107, 125] width 6 height 6
type input "EDCC84"
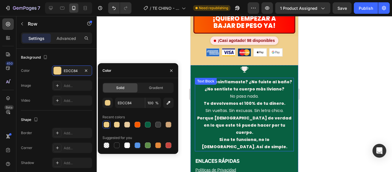
scroll to position [1178, 0]
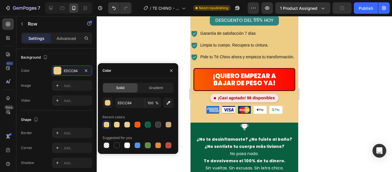
drag, startPoint x: 340, startPoint y: 108, endPoint x: 337, endPoint y: 107, distance: 3.3
click at [340, 108] on div at bounding box center [245, 94] width 296 height 156
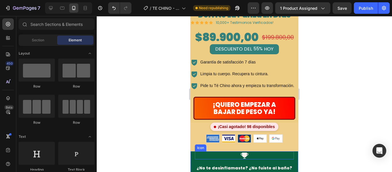
scroll to position [1206, 0]
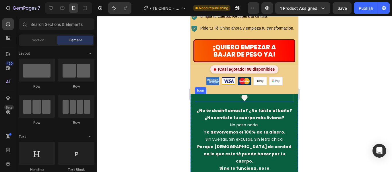
click at [280, 94] on div "Icon" at bounding box center [244, 98] width 99 height 8
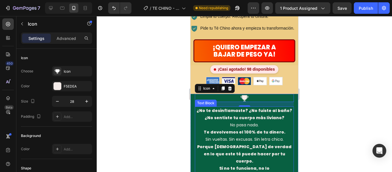
click at [287, 107] on p "¿No te desinflamaste? ¿No fuiste al baño? ¿No sentiste tu cuerpo más liviano? N…" at bounding box center [245, 118] width 98 height 22
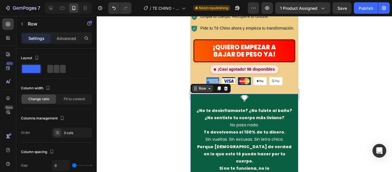
click at [204, 86] on div "Row" at bounding box center [202, 88] width 9 height 5
click at [201, 85] on div "Row" at bounding box center [202, 88] width 21 height 7
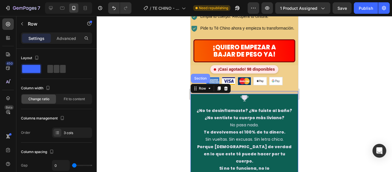
click at [202, 77] on div "Section" at bounding box center [200, 78] width 15 height 3
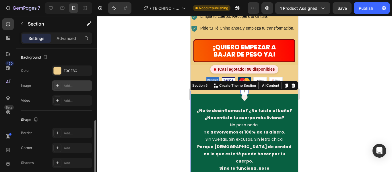
scroll to position [144, 0]
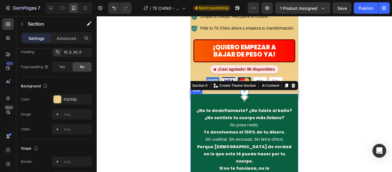
click at [289, 94] on div "Icon ¿No te desinflamaste? ¿No fuiste al baño? ¿No sentiste tu cuerpo más livia…" at bounding box center [244, 164] width 99 height 141
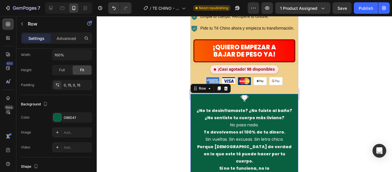
scroll to position [0, 0]
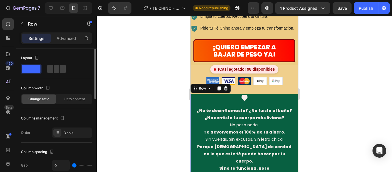
click at [289, 94] on div "Icon ¿No te desinflamaste? ¿No fuiste al baño? ¿No sentiste tu cuerpo más livia…" at bounding box center [244, 164] width 99 height 141
click at [206, 86] on div "Row" at bounding box center [202, 88] width 9 height 5
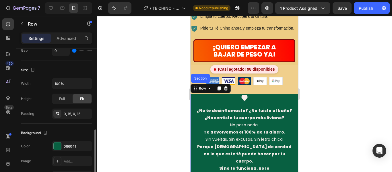
scroll to position [144, 0]
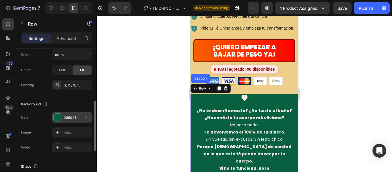
click at [58, 117] on div at bounding box center [57, 117] width 7 height 7
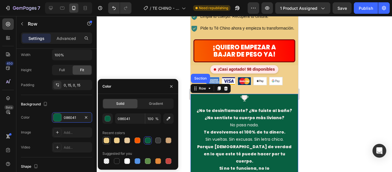
click at [107, 141] on div at bounding box center [107, 141] width 6 height 6
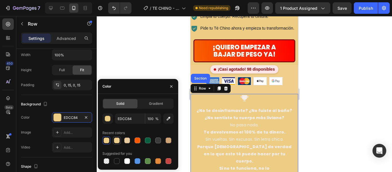
click at [115, 141] on div at bounding box center [117, 141] width 6 height 6
click at [126, 141] on div at bounding box center [127, 141] width 6 height 6
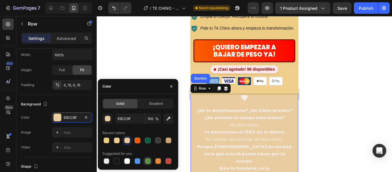
click at [146, 163] on div at bounding box center [148, 161] width 6 height 6
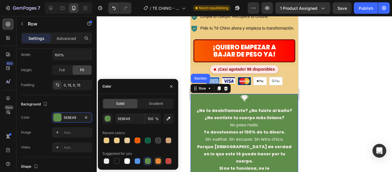
click at [157, 161] on div at bounding box center [158, 161] width 6 height 6
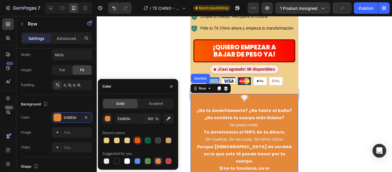
click at [137, 139] on div at bounding box center [138, 141] width 6 height 6
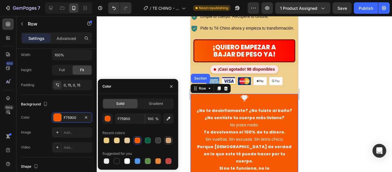
click at [167, 141] on div at bounding box center [169, 141] width 6 height 6
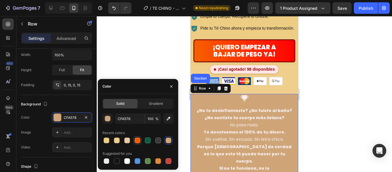
click at [136, 141] on div at bounding box center [138, 141] width 6 height 6
type input "F75900"
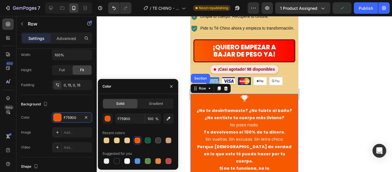
drag, startPoint x: 357, startPoint y: 72, endPoint x: 354, endPoint y: 69, distance: 4.5
click at [356, 72] on div at bounding box center [245, 94] width 296 height 156
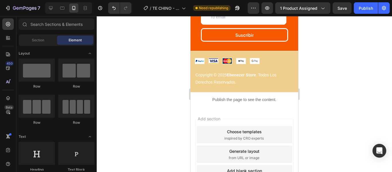
scroll to position [1386, 0]
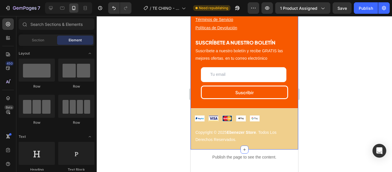
click at [290, 99] on div "Icon ¿No te desinflamaste? ¿No fuiste al baño? ¿No sentiste tu cuerpo más livia…" at bounding box center [245, 21] width 108 height 246
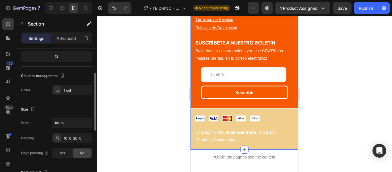
scroll to position [115, 0]
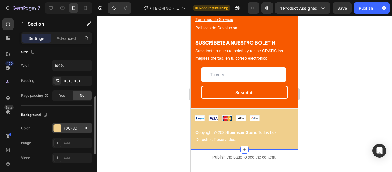
click at [60, 127] on div at bounding box center [57, 127] width 7 height 7
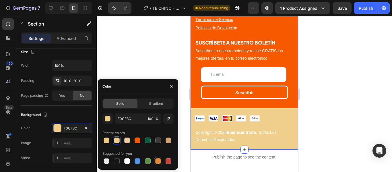
click at [158, 163] on div at bounding box center [158, 161] width 6 height 6
type input "E4893A"
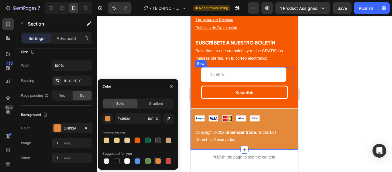
click at [339, 94] on div at bounding box center [245, 94] width 296 height 156
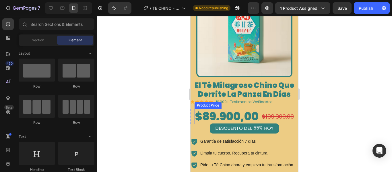
scroll to position [1041, 0]
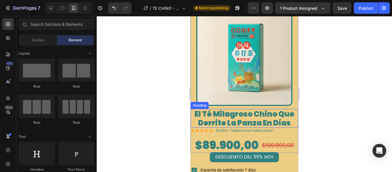
click at [230, 109] on span "El Té Milagroso Chino Que Derrite La Panza En Días" at bounding box center [245, 118] width 100 height 19
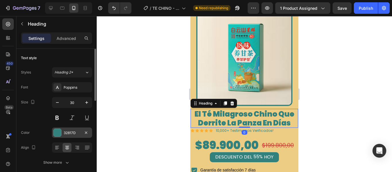
click at [60, 132] on div at bounding box center [57, 132] width 7 height 7
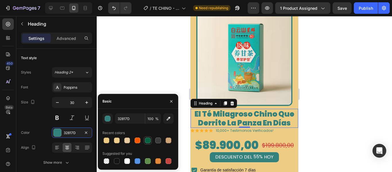
click at [147, 140] on div at bounding box center [148, 141] width 6 height 6
type input "086041"
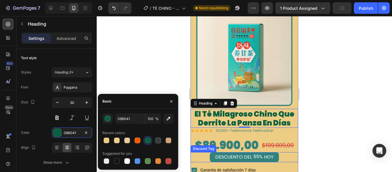
click at [211, 145] on div "Discount Tag" at bounding box center [204, 148] width 26 height 7
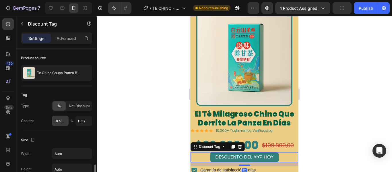
scroll to position [86, 0]
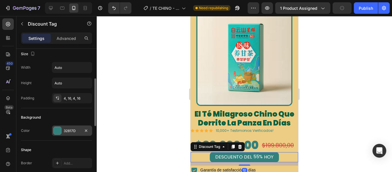
click at [59, 134] on div at bounding box center [57, 131] width 8 height 8
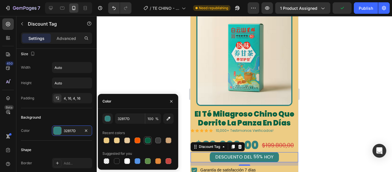
click at [148, 140] on div at bounding box center [148, 141] width 6 height 6
type input "086041"
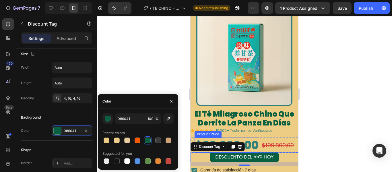
click at [251, 138] on div "$89.900,00" at bounding box center [227, 145] width 65 height 15
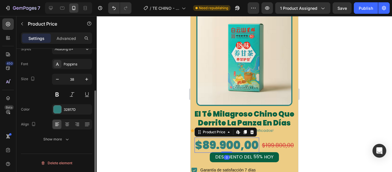
scroll to position [0, 0]
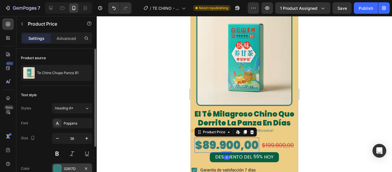
click at [62, 166] on div "32817D" at bounding box center [72, 168] width 40 height 10
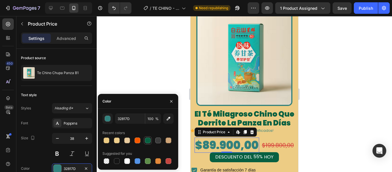
click at [148, 140] on div at bounding box center [148, 141] width 6 height 6
type input "086041"
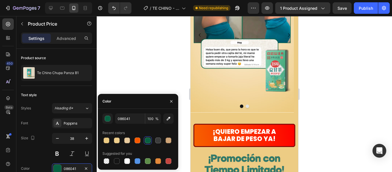
scroll to position [869, 0]
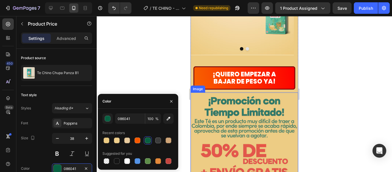
click at [233, 92] on img at bounding box center [245, 135] width 108 height 86
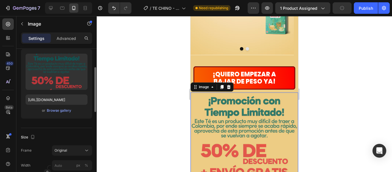
scroll to position [0, 0]
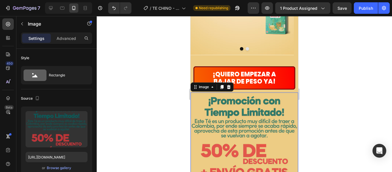
click at [327, 98] on div at bounding box center [245, 94] width 296 height 156
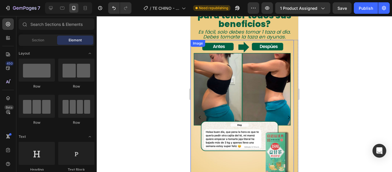
scroll to position [495, 0]
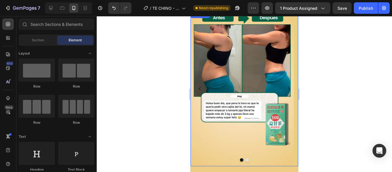
click at [246, 158] on button "Dot" at bounding box center [247, 159] width 3 height 3
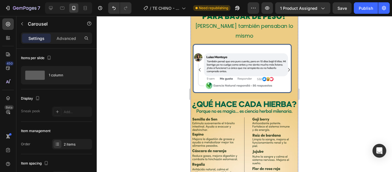
scroll to position [413, 0]
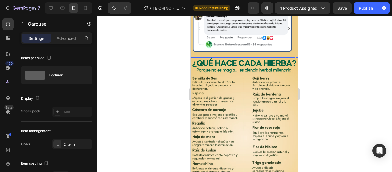
click at [228, 57] on img at bounding box center [242, 28] width 103 height 58
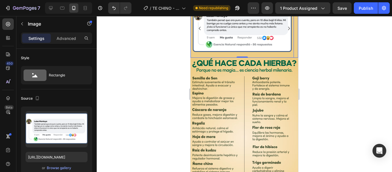
click at [200, 32] on icon "Carousel Back Arrow" at bounding box center [199, 28] width 7 height 7
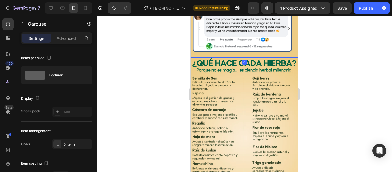
click at [200, 32] on icon "Carousel Back Arrow" at bounding box center [199, 28] width 7 height 7
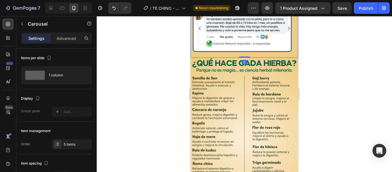
click at [200, 32] on icon "Carousel Back Arrow" at bounding box center [199, 28] width 7 height 7
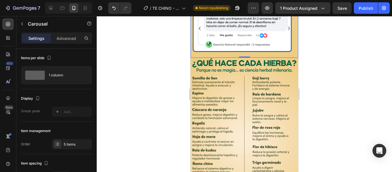
click at [200, 32] on icon "Carousel Back Arrow" at bounding box center [199, 28] width 7 height 7
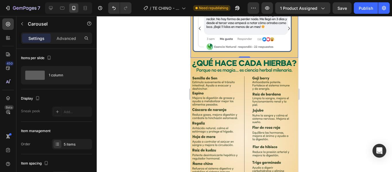
click at [200, 32] on icon "Carousel Back Arrow" at bounding box center [199, 28] width 7 height 7
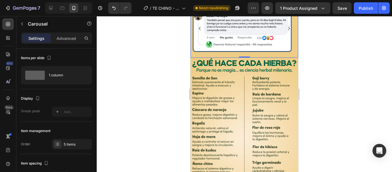
click at [200, 32] on icon "Carousel Back Arrow" at bounding box center [199, 28] width 7 height 7
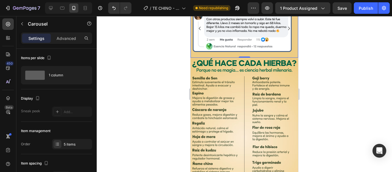
click at [200, 32] on icon "Carousel Back Arrow" at bounding box center [199, 28] width 7 height 7
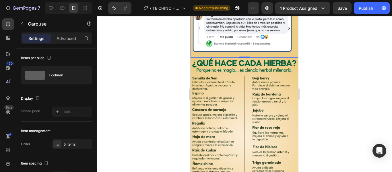
click at [200, 32] on icon "Carousel Back Arrow" at bounding box center [199, 28] width 7 height 7
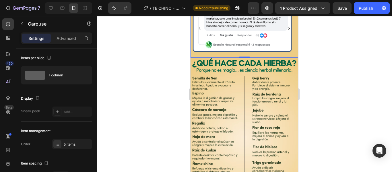
click at [200, 32] on icon "Carousel Back Arrow" at bounding box center [199, 28] width 7 height 7
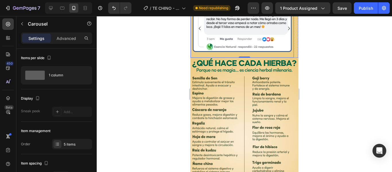
drag, startPoint x: 255, startPoint y: 119, endPoint x: 201, endPoint y: 115, distance: 54.4
click at [255, 57] on img at bounding box center [242, 28] width 103 height 58
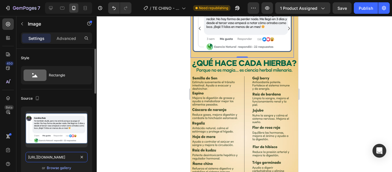
click at [59, 157] on input "https://cdn.shopify.com/s/files/1/0944/8190/8017/files/OBJECION_2__Seguro_es_ca…" at bounding box center [57, 157] width 62 height 10
paste input "767/6002/3295/files/OBJECION_1__Eso_seguro_no_sirve_para_nada_263229f2-0749-4f4…"
type input "https://cdn.shopify.com/s/files/1/0767/6002/3295/files/OBJECION_1__Eso_seguro_n…"
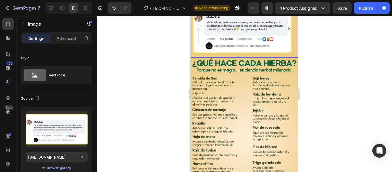
click at [286, 32] on icon "Carousel Next Arrow" at bounding box center [289, 28] width 7 height 7
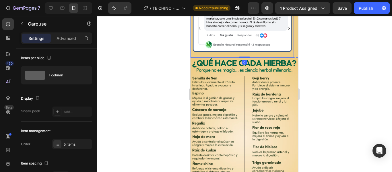
click at [252, 57] on img at bounding box center [242, 28] width 103 height 58
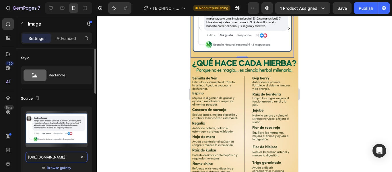
click at [53, 155] on input "https://cdn.shopify.com/s/files/1/0944/8190/8017/files/OBJECION_3__Me_da_miedo_…" at bounding box center [57, 157] width 62 height 10
paste input "767/6002/3295/files/OBJECION_2__Seguro_es_carisimo_o_hay_que_pagar_consulta_f7e…"
type input "https://cdn.shopify.com/s/files/1/0767/6002/3295/files/OBJECION_2__Seguro_es_ca…"
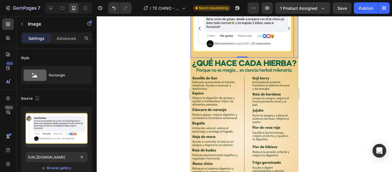
click at [286, 32] on icon "Carousel Next Arrow" at bounding box center [289, 28] width 7 height 7
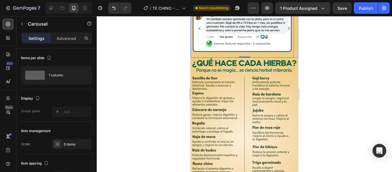
click at [221, 57] on img at bounding box center [242, 28] width 103 height 58
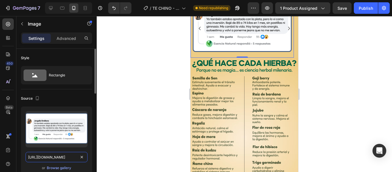
click at [39, 157] on input "https://cdn.shopify.com/s/files/1/0944/8190/8017/files/OBJECION_4__Solo_con_cir…" at bounding box center [57, 157] width 62 height 10
paste input "767/6002/3295/files/OBJECION_3__Me_da_miedo_que_tenga_hormonas_o_quimicos_a9dd7…"
type input "https://cdn.shopify.com/s/files/1/0767/6002/3295/files/OBJECION_3__Me_da_miedo_…"
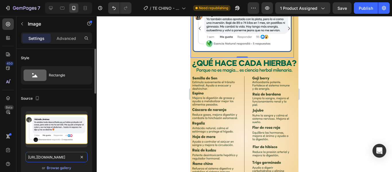
scroll to position [0, 250]
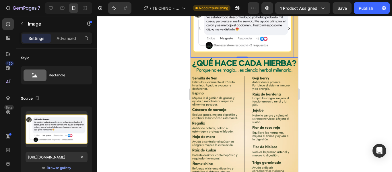
click at [286, 32] on icon "Carousel Next Arrow" at bounding box center [289, 28] width 7 height 7
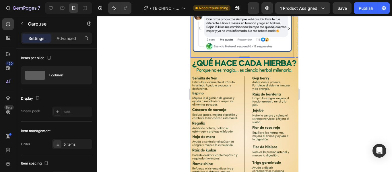
click at [226, 57] on img at bounding box center [242, 28] width 103 height 58
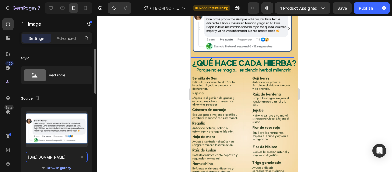
click at [50, 157] on input "https://cdn.shopify.com/s/files/1/0944/8190/8017/files/OBJECION_5__Seguro_toca_…" at bounding box center [57, 157] width 62 height 10
paste input "767/6002/3295/files/OBJECION_4__Solo_con_cirugia_se_puede_lograr_eso_52912ca7-4…"
type input "https://cdn.shopify.com/s/files/1/0767/6002/3295/files/OBJECION_4__Solo_con_cir…"
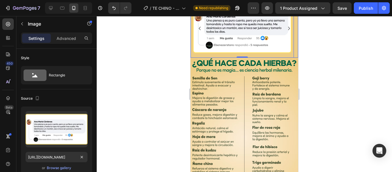
click at [286, 32] on icon "Carousel Next Arrow" at bounding box center [289, 28] width 7 height 7
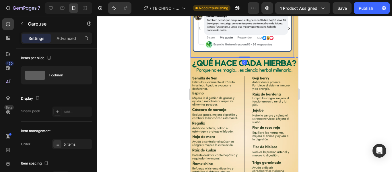
click at [244, 57] on img at bounding box center [242, 28] width 103 height 58
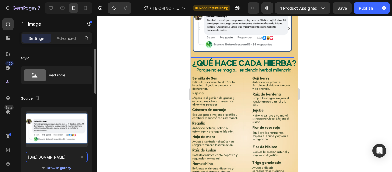
click at [54, 157] on input "[URL][DOMAIN_NAME]" at bounding box center [57, 157] width 62 height 10
paste input "767/6002/3295/files/OBJECION_5__Seguro_toca_esperar_anos_para_ver_algo_84c0ebce…"
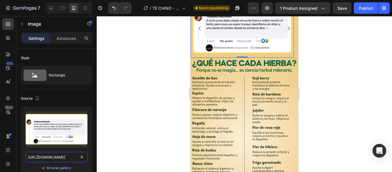
type input "https://cdn.shopify.com/s/files/1/0767/6002/3295/files/OBJECION_5__Seguro_toca_…"
click at [131, 141] on div at bounding box center [245, 94] width 296 height 156
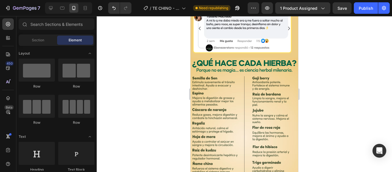
click at [346, 110] on div at bounding box center [245, 94] width 296 height 156
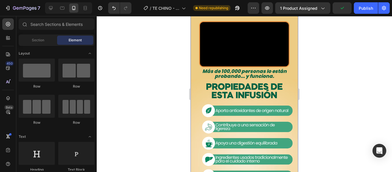
scroll to position [86, 0]
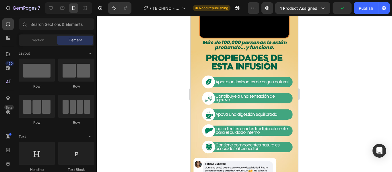
click at [348, 95] on div at bounding box center [245, 94] width 296 height 156
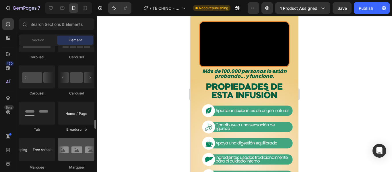
scroll to position [632, 0]
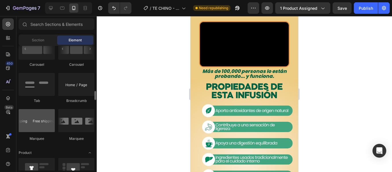
click at [44, 125] on div at bounding box center [37, 120] width 36 height 23
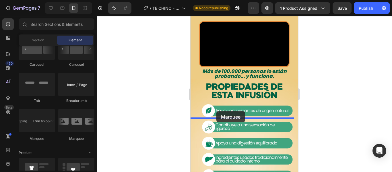
drag, startPoint x: 234, startPoint y: 140, endPoint x: 217, endPoint y: 111, distance: 34.3
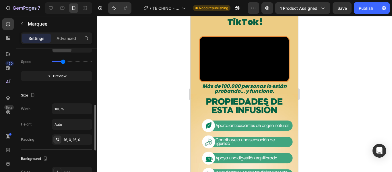
scroll to position [142, 0]
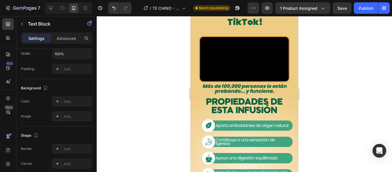
scroll to position [0, 0]
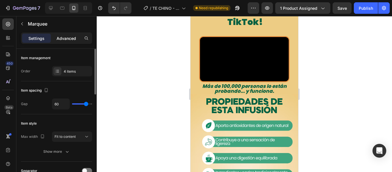
click at [70, 36] on p "Advanced" at bounding box center [67, 38] width 20 height 6
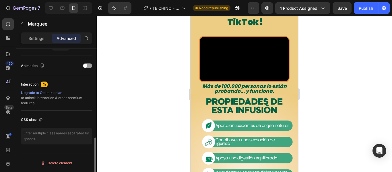
scroll to position [215, 0]
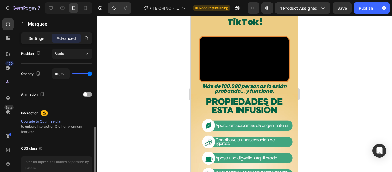
click at [37, 40] on p "Settings" at bounding box center [36, 38] width 16 height 6
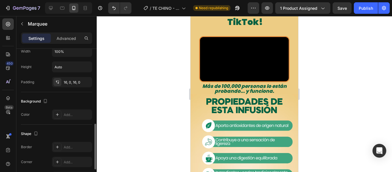
scroll to position [257, 0]
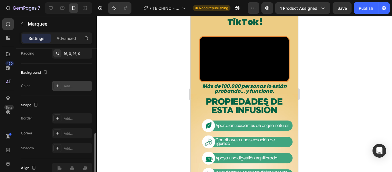
click at [58, 86] on icon at bounding box center [57, 85] width 3 height 3
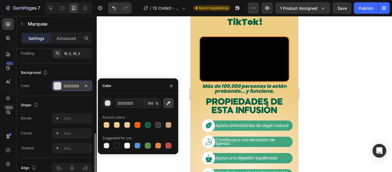
click at [169, 102] on icon "button" at bounding box center [169, 103] width 4 height 4
click at [147, 127] on div at bounding box center [148, 125] width 6 height 6
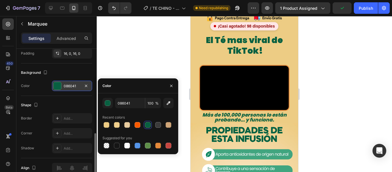
scroll to position [0, 0]
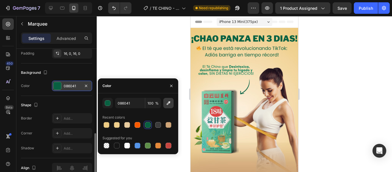
click at [167, 105] on icon "button" at bounding box center [169, 103] width 6 height 6
type input "157F58"
click at [108, 125] on div at bounding box center [107, 125] width 6 height 6
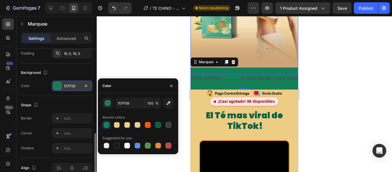
scroll to position [29, 0]
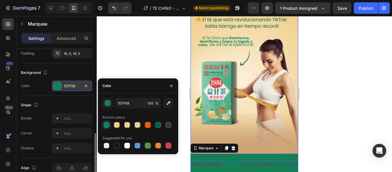
click at [313, 121] on div at bounding box center [245, 94] width 296 height 156
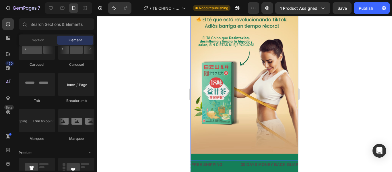
click at [306, 129] on div at bounding box center [245, 94] width 296 height 156
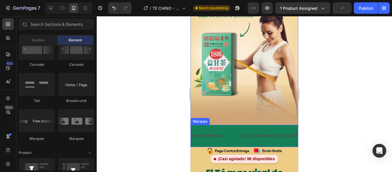
click at [236, 130] on div "FREE SHIPPING Text Block" at bounding box center [215, 136] width 49 height 13
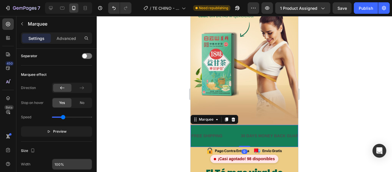
scroll to position [201, 0]
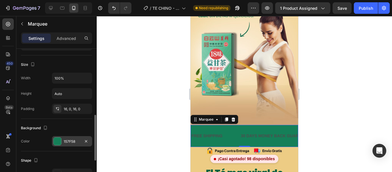
click at [56, 140] on div at bounding box center [57, 141] width 7 height 7
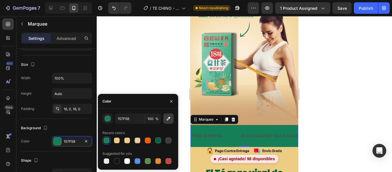
click at [167, 120] on icon "button" at bounding box center [169, 119] width 4 height 4
type input "7B9F5A"
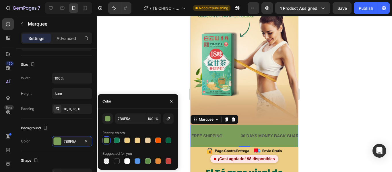
click at [349, 92] on div at bounding box center [245, 94] width 296 height 156
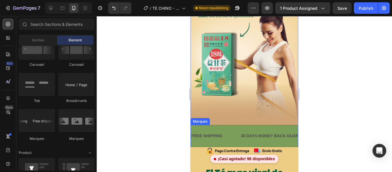
click at [234, 138] on div "FREE SHIPPING Text Block 30 DAYS MONEY BACK GUARANTEE Text Block LIMITED TIME 5…" at bounding box center [245, 136] width 108 height 22
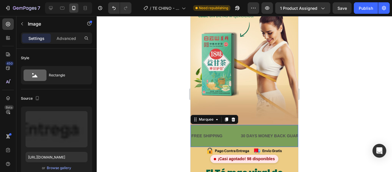
click at [242, 137] on div "FREE SHIPPING Text Block 30 DAYS MONEY BACK GUARANTEE Text Block LIMITED TIME 5…" at bounding box center [245, 136] width 108 height 22
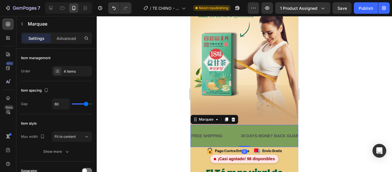
drag, startPoint x: 243, startPoint y: 140, endPoint x: 244, endPoint y: 123, distance: 16.4
click at [244, 125] on div "FREE SHIPPING Text Block 30 DAYS MONEY BACK GUARANTEE Text Block LIMITED TIME 5…" at bounding box center [245, 136] width 108 height 22
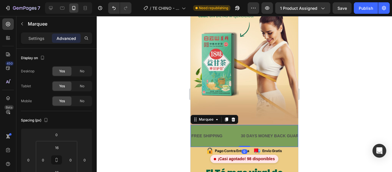
drag, startPoint x: 243, startPoint y: 140, endPoint x: 288, endPoint y: 132, distance: 45.9
click at [244, 135] on div "FREE SHIPPING Text Block 30 DAYS MONEY BACK GUARANTEE Text Block LIMITED TIME 5…" at bounding box center [245, 136] width 108 height 22
click at [324, 130] on div at bounding box center [245, 94] width 296 height 156
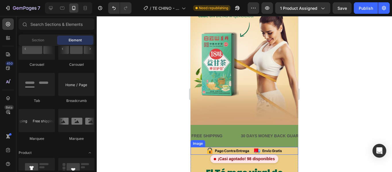
click at [238, 135] on div "FREE SHIPPING Text Block" at bounding box center [215, 136] width 49 height 13
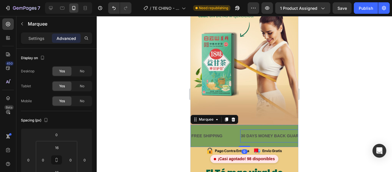
click at [264, 132] on div "30 DAYS MONEY BACK GUARANTEE" at bounding box center [276, 136] width 73 height 8
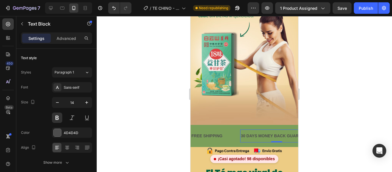
click at [243, 132] on div "30 DAYS MONEY BACK GUARANTEE" at bounding box center [276, 136] width 73 height 8
click at [243, 132] on p "30 DAYS MONEY BACK GUARANTEE" at bounding box center [277, 135] width 72 height 7
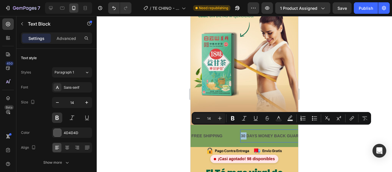
click at [243, 132] on p "30 DAYS MONEY BACK GUARANTEE" at bounding box center [277, 135] width 72 height 7
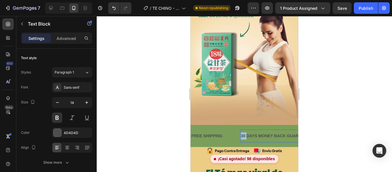
click at [243, 132] on p "30 DAYS MONEY BACK GUARANTEE" at bounding box center [277, 135] width 72 height 7
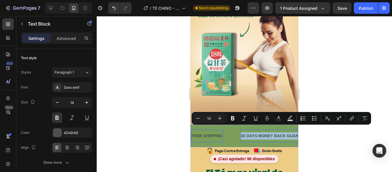
click at [208, 132] on div "FREE SHIPPING" at bounding box center [207, 136] width 32 height 8
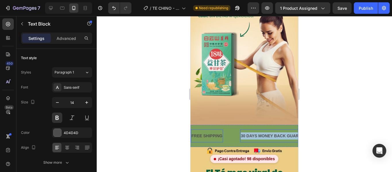
click at [208, 132] on div "FREE SHIPPING" at bounding box center [207, 136] width 32 height 8
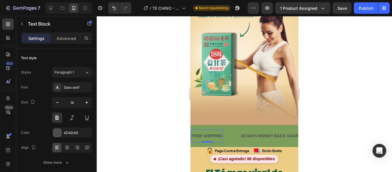
scroll to position [201, 0]
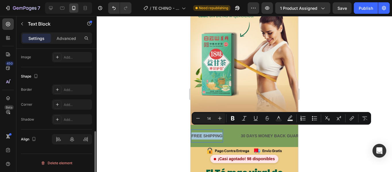
click at [208, 132] on p "FREE SHIPPING" at bounding box center [207, 135] width 31 height 7
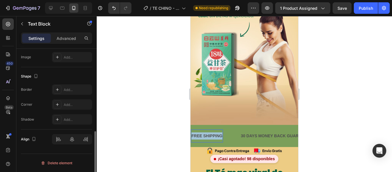
click at [208, 132] on p "FREE SHIPPING" at bounding box center [207, 135] width 31 height 7
drag, startPoint x: 346, startPoint y: 84, endPoint x: 340, endPoint y: 86, distance: 5.4
click at [345, 84] on div at bounding box center [245, 94] width 296 height 156
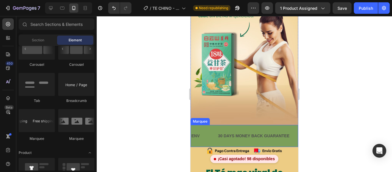
click at [201, 130] on div "ENV Text Block" at bounding box center [204, 136] width 27 height 13
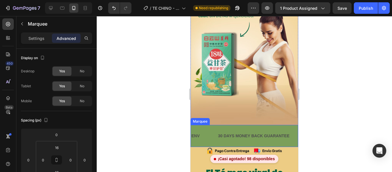
click at [201, 130] on div "ENV Text Block" at bounding box center [204, 136] width 27 height 13
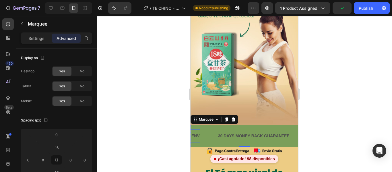
click at [193, 132] on p "ENV" at bounding box center [196, 135] width 8 height 7
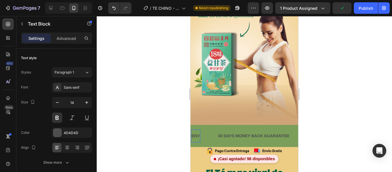
click at [193, 132] on p "ENV" at bounding box center [196, 135] width 8 height 7
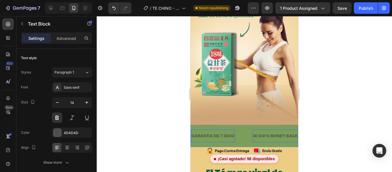
click at [279, 132] on p "30 DAYS MONEY BACK GUARANTEE" at bounding box center [289, 135] width 72 height 7
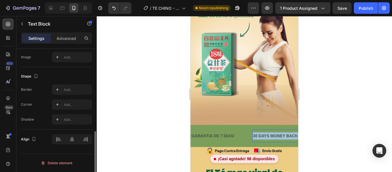
click at [279, 132] on p "30 DAYS MONEY BACK GUARANTEE" at bounding box center [289, 135] width 72 height 7
click at [326, 141] on div at bounding box center [245, 94] width 296 height 156
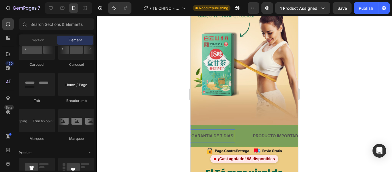
click at [215, 132] on p "GARANTIA DE 7 DIAS!" at bounding box center [213, 135] width 43 height 7
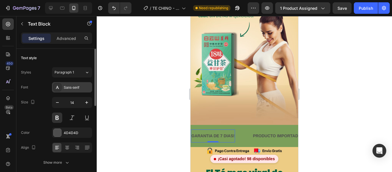
click at [59, 87] on icon at bounding box center [57, 87] width 5 height 5
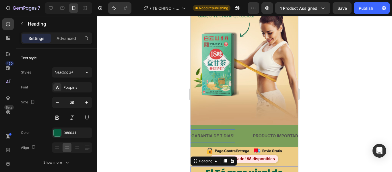
click at [222, 132] on p "GARANTIA DE 7 DIAS!" at bounding box center [213, 135] width 43 height 7
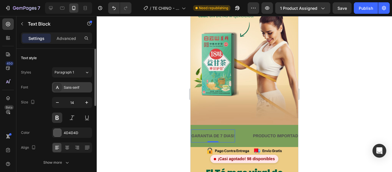
click at [68, 84] on div "Sans-serif" at bounding box center [72, 87] width 40 height 10
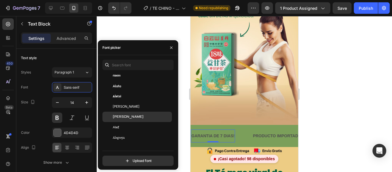
scroll to position [402, 0]
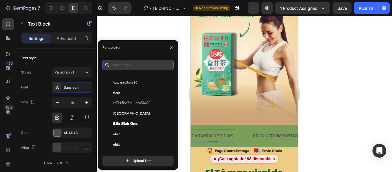
click at [129, 63] on input "text" at bounding box center [138, 65] width 71 height 10
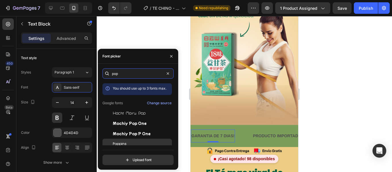
type input "pop"
click at [126, 142] on span "Poppins" at bounding box center [120, 143] width 14 height 5
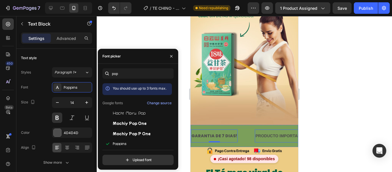
click at [275, 132] on p "PRODUCTO IMPORTADO" at bounding box center [280, 135] width 48 height 7
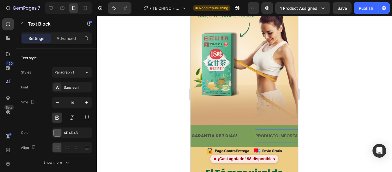
scroll to position [201, 0]
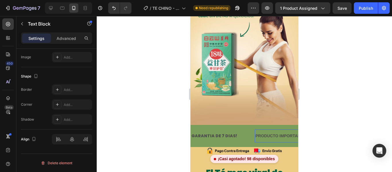
click at [256, 132] on p "PRODUCTO IMPORTADO" at bounding box center [280, 135] width 48 height 7
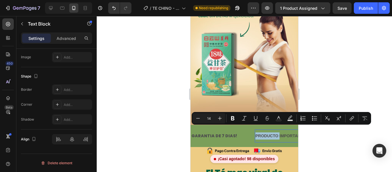
click at [278, 133] on div "PRODUCTO IMPORTADO" at bounding box center [279, 136] width 49 height 8
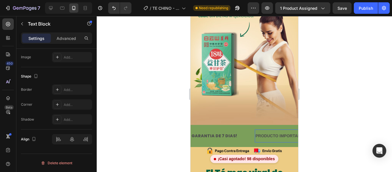
click at [284, 132] on p "PRODUCTO IMPORTADO" at bounding box center [280, 135] width 48 height 7
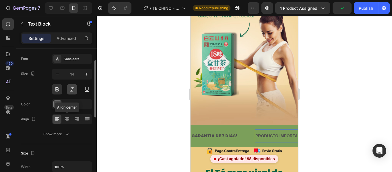
scroll to position [0, 0]
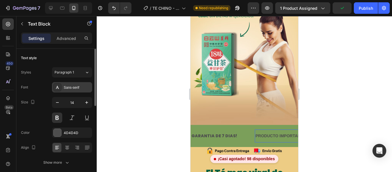
click at [74, 86] on div "Sans-serif" at bounding box center [77, 87] width 27 height 5
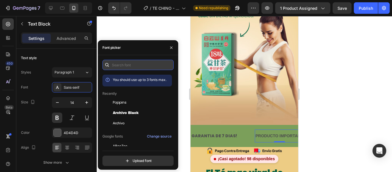
click at [120, 65] on input "text" at bounding box center [138, 65] width 71 height 10
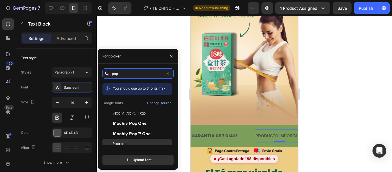
type input "pop"
click at [135, 141] on div "Poppins" at bounding box center [138, 144] width 70 height 10
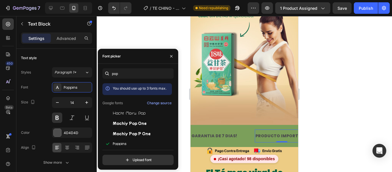
click at [355, 124] on div at bounding box center [245, 94] width 296 height 156
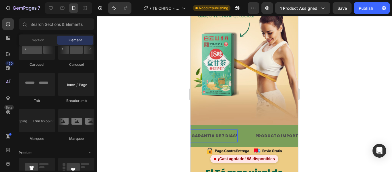
click at [222, 132] on p "GARANTIA DE 7 DIAS!" at bounding box center [215, 135] width 46 height 7
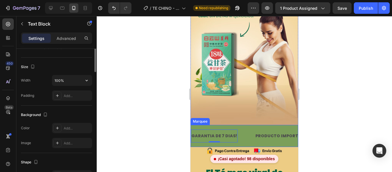
scroll to position [57, 0]
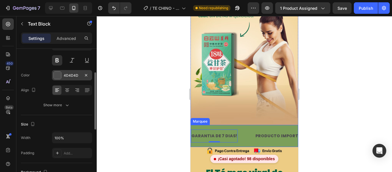
click at [57, 77] on div at bounding box center [57, 75] width 7 height 7
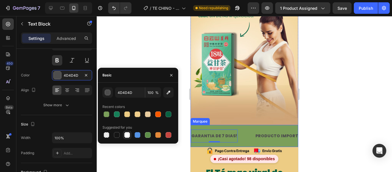
click at [125, 135] on div at bounding box center [127, 135] width 6 height 6
type input "FFFFFF"
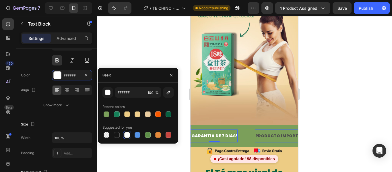
click at [277, 132] on p "PRODUCTO IMPORTADO" at bounding box center [282, 135] width 53 height 7
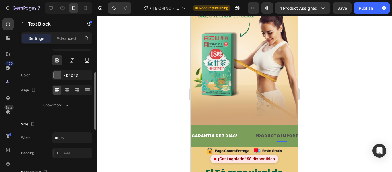
drag, startPoint x: 57, startPoint y: 76, endPoint x: 60, endPoint y: 84, distance: 8.8
click at [57, 76] on div at bounding box center [57, 75] width 7 height 7
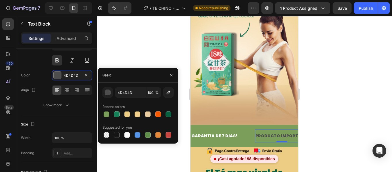
click at [128, 133] on div at bounding box center [127, 135] width 6 height 6
type input "FFFFFF"
click at [314, 113] on div at bounding box center [245, 94] width 296 height 156
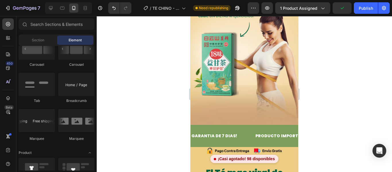
click at [136, 88] on div at bounding box center [245, 94] width 296 height 156
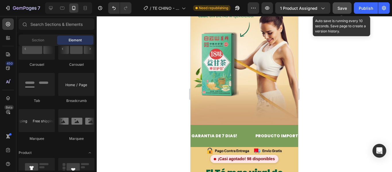
click at [344, 9] on span "Save" at bounding box center [342, 8] width 9 height 5
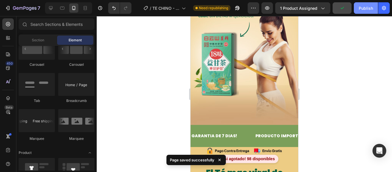
click at [369, 9] on div "Publish" at bounding box center [366, 8] width 14 height 6
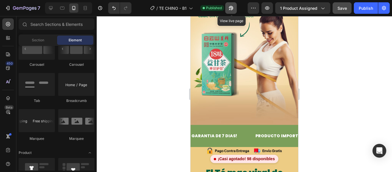
click at [235, 7] on button "button" at bounding box center [230, 7] width 11 height 11
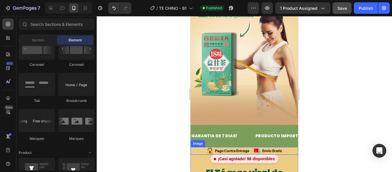
scroll to position [144, 0]
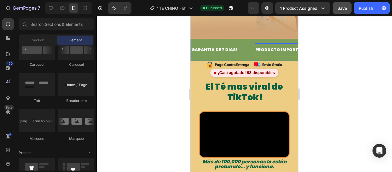
click at [286, 46] on p "PRODUCTO IMPORTADO" at bounding box center [282, 49] width 53 height 7
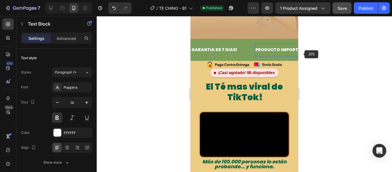
click at [308, 54] on div at bounding box center [245, 94] width 296 height 156
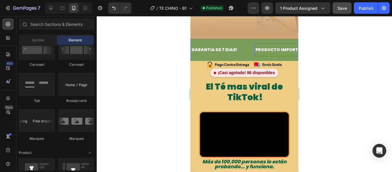
click at [274, 46] on p "PRODUCTO IMPORTADO" at bounding box center [282, 49] width 53 height 7
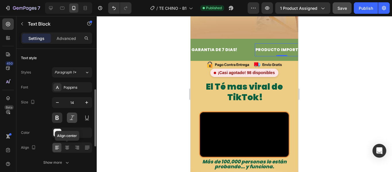
scroll to position [29, 0]
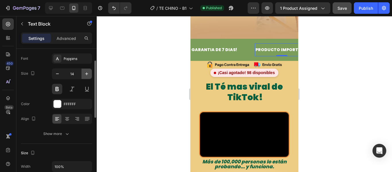
click at [86, 74] on icon "button" at bounding box center [87, 74] width 6 height 6
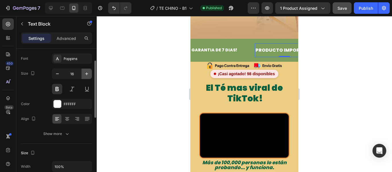
click at [86, 74] on icon "button" at bounding box center [87, 74] width 6 height 6
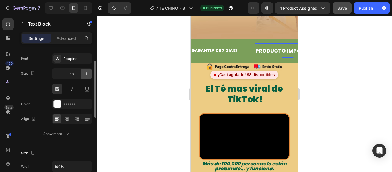
click at [86, 74] on icon "button" at bounding box center [87, 74] width 6 height 6
type input "19"
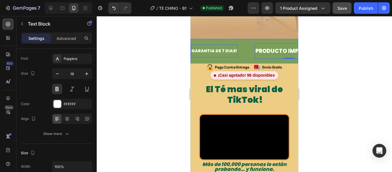
click at [201, 47] on p "GARANTIA DE 7 DIAS!" at bounding box center [215, 50] width 46 height 7
click at [84, 74] on icon "button" at bounding box center [87, 74] width 6 height 6
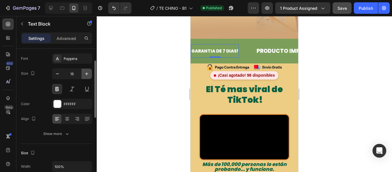
click at [84, 74] on icon "button" at bounding box center [87, 74] width 6 height 6
type input "19"
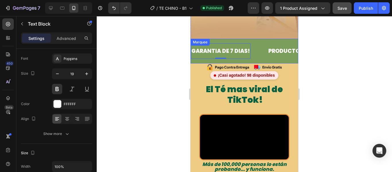
click at [263, 48] on div "GARANTIA DE 7 DIAS! Text Block 0" at bounding box center [229, 51] width 77 height 16
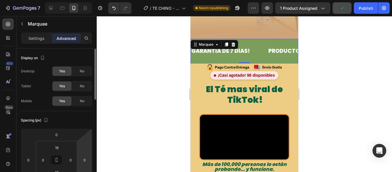
scroll to position [57, 0]
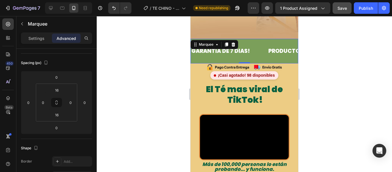
click at [358, 62] on div at bounding box center [245, 94] width 296 height 156
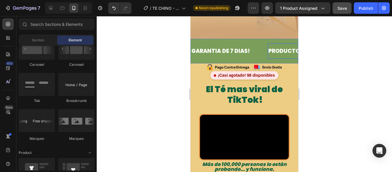
click at [278, 51] on div "PRODUCTO IMPORTADO Text Block" at bounding box center [302, 51] width 68 height 16
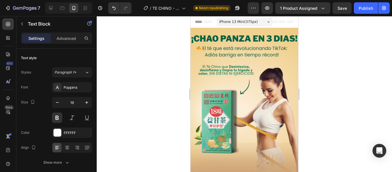
scroll to position [144, 0]
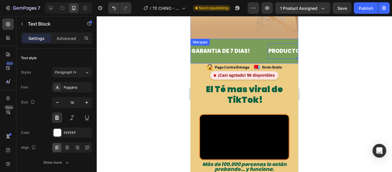
click at [248, 53] on div "GARANTIA DE 7 DIAS! Text Block PRODUCTO IMPORTADO Text Block 0 LIMITED TIME 50%…" at bounding box center [245, 51] width 108 height 25
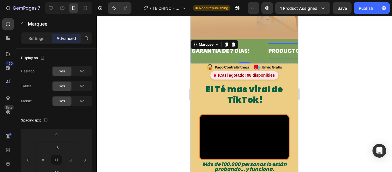
click at [282, 51] on div "PRODUCTO IMPORTADO Text Block" at bounding box center [302, 51] width 68 height 16
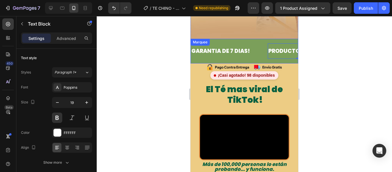
click at [268, 53] on div "GARANTIA DE 7 DIAS! Text Block PRODUCTO IMPORTADO Text Block 0 LIMITED TIME 50%…" at bounding box center [245, 51] width 108 height 25
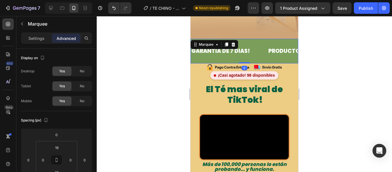
click at [266, 43] on div "GARANTIA DE 7 DIAS! Text Block" at bounding box center [229, 51] width 77 height 16
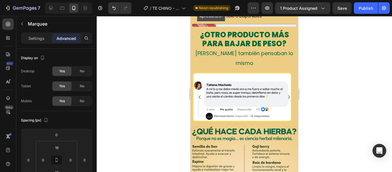
scroll to position [603, 0]
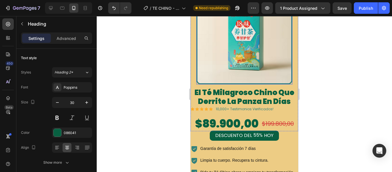
scroll to position [1206, 0]
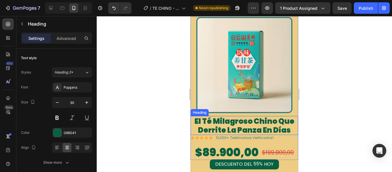
click at [246, 116] on span "El Té Milagroso Chino Que Derrite La Panza En Días" at bounding box center [245, 125] width 100 height 19
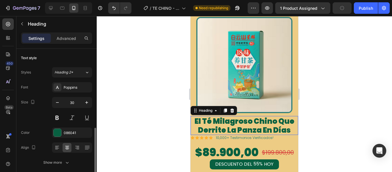
scroll to position [57, 0]
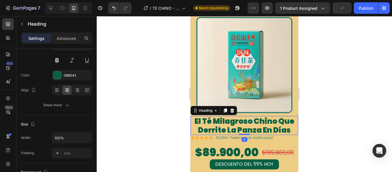
click at [251, 116] on span "El Té Milagroso Chino Que Derrite La Panza En Días" at bounding box center [245, 125] width 100 height 19
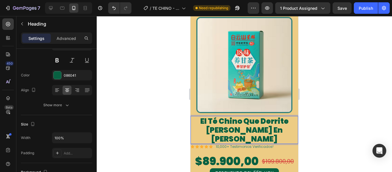
click at [236, 116] on span "El Té Chino Que Derrite La Panza En Días" at bounding box center [245, 130] width 88 height 28
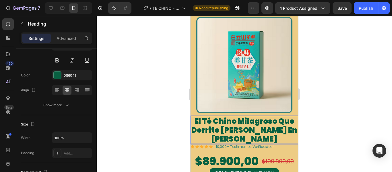
click at [223, 116] on span "El Té Chino Milagroso Que Derrite La Panza En Días" at bounding box center [245, 130] width 106 height 28
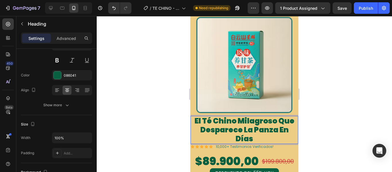
click at [209, 116] on span "El Té Chino Milagroso Que Desparece La Panza En Días" at bounding box center [245, 130] width 100 height 28
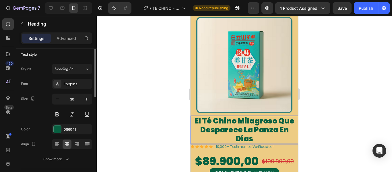
scroll to position [0, 0]
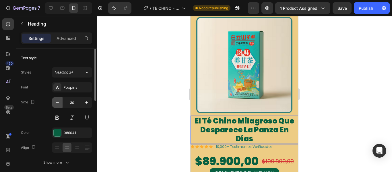
click at [61, 105] on button "button" at bounding box center [57, 102] width 10 height 10
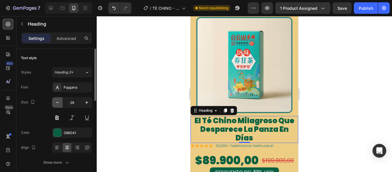
click at [59, 104] on icon "button" at bounding box center [58, 103] width 6 height 6
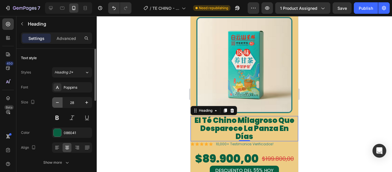
click at [59, 104] on icon "button" at bounding box center [58, 103] width 6 height 6
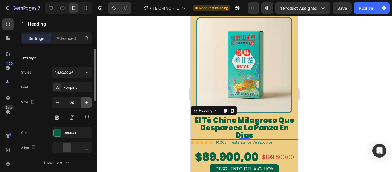
click at [82, 104] on button "button" at bounding box center [87, 102] width 10 height 10
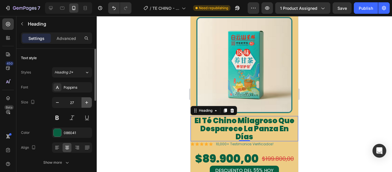
click at [84, 102] on icon "button" at bounding box center [87, 103] width 6 height 6
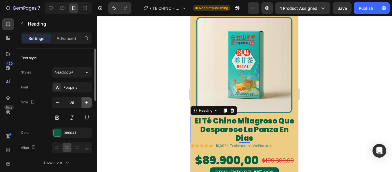
click at [84, 102] on icon "button" at bounding box center [87, 103] width 6 height 6
type input "30"
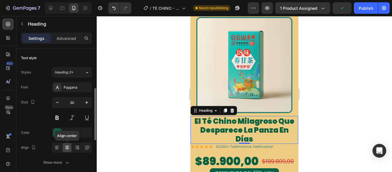
scroll to position [29, 0]
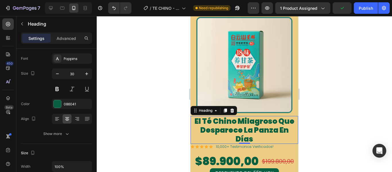
click at [240, 116] on span "El Té Chino Milagroso Que Desparece La Panza En Días" at bounding box center [245, 130] width 100 height 28
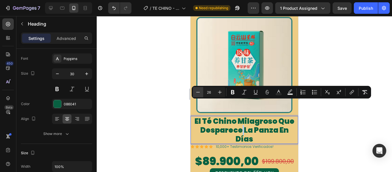
click at [198, 95] on button "Minus" at bounding box center [198, 92] width 10 height 10
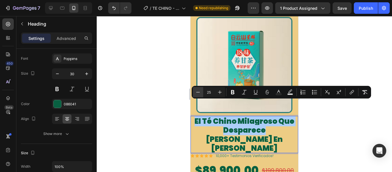
click at [199, 94] on icon "Editor contextual toolbar" at bounding box center [198, 92] width 6 height 6
click at [198, 91] on icon "Editor contextual toolbar" at bounding box center [198, 92] width 6 height 6
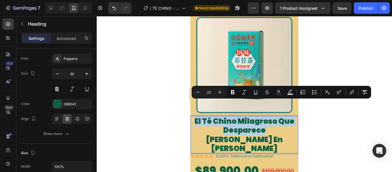
type input "26"
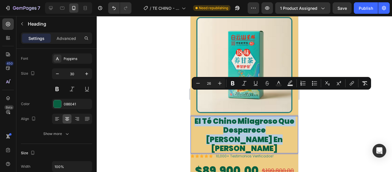
drag, startPoint x: 254, startPoint y: 115, endPoint x: 194, endPoint y: 95, distance: 63.4
click at [194, 117] on p "El Té Chino Milagroso Que Desparece La Panza En Días" at bounding box center [244, 135] width 107 height 36
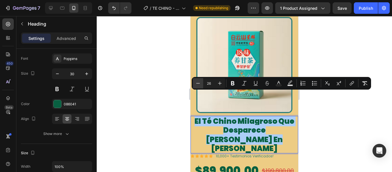
click at [199, 81] on icon "Editor contextual toolbar" at bounding box center [198, 83] width 6 height 6
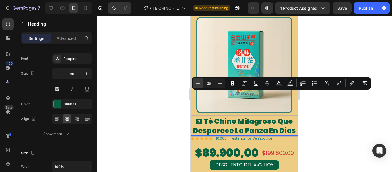
click at [199, 81] on icon "Editor contextual toolbar" at bounding box center [198, 83] width 6 height 6
type input "24"
click at [347, 118] on div at bounding box center [245, 94] width 296 height 156
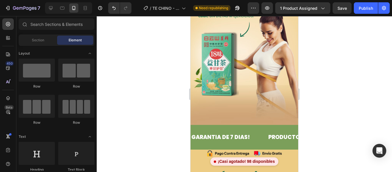
scroll to position [86, 0]
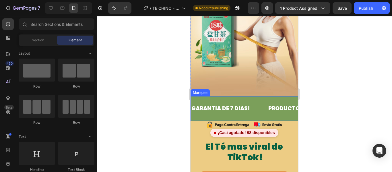
click at [259, 101] on div "GARANTIA DE 7 DIAS! Text Block" at bounding box center [229, 109] width 77 height 16
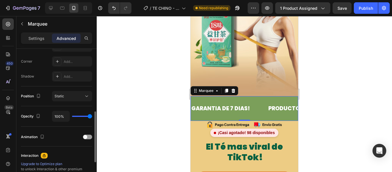
scroll to position [244, 0]
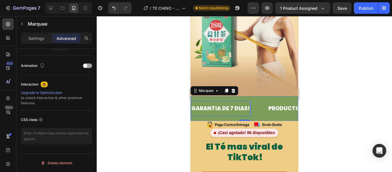
click at [207, 104] on p "GARANTIA DE 7 DIAS!" at bounding box center [221, 109] width 59 height 10
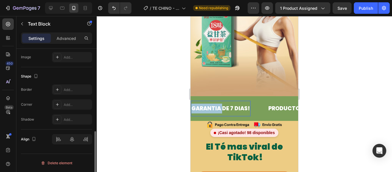
scroll to position [0, 0]
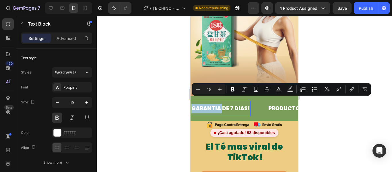
click at [257, 103] on div "GARANTIA DE 7 DIAS! Text Block 0" at bounding box center [229, 109] width 77 height 16
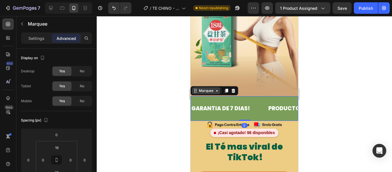
click at [207, 88] on div "Marquee" at bounding box center [206, 90] width 17 height 5
click at [215, 87] on div "Marquee" at bounding box center [206, 90] width 28 height 7
click at [195, 87] on div "Marquee" at bounding box center [206, 90] width 28 height 7
click at [211, 88] on div "Marquee" at bounding box center [206, 90] width 17 height 5
click at [252, 101] on div "GARANTIA DE 7 DIAS! Text Block" at bounding box center [229, 109] width 77 height 16
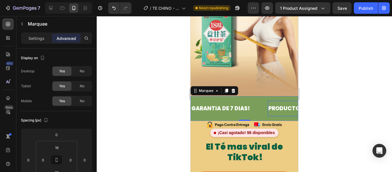
click at [277, 104] on p "PRODUCTO IMPORTADO" at bounding box center [302, 109] width 67 height 10
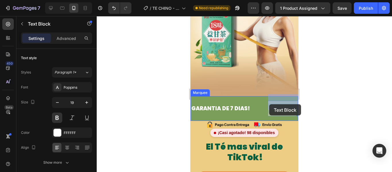
drag, startPoint x: 281, startPoint y: 102, endPoint x: 273, endPoint y: 103, distance: 8.2
click at [263, 108] on div "GARANTIA DE 7 DIAS! Text Block" at bounding box center [229, 109] width 77 height 16
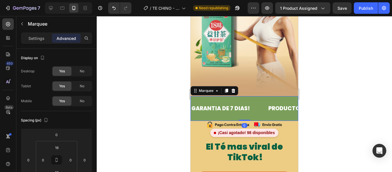
click at [253, 107] on div "GARANTIA DE 7 DIAS! Text Block" at bounding box center [229, 109] width 77 height 16
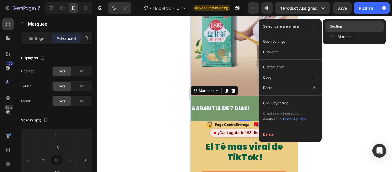
click at [332, 27] on span "Section" at bounding box center [336, 26] width 12 height 5
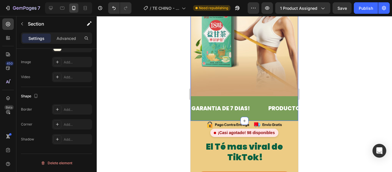
scroll to position [57, 0]
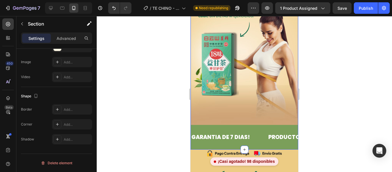
click at [336, 116] on div at bounding box center [245, 94] width 296 height 156
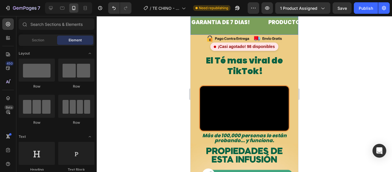
scroll to position [115, 0]
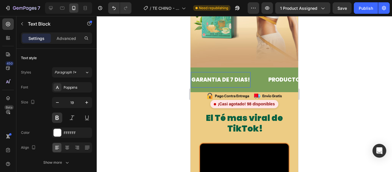
click at [248, 77] on p "GARANTIA DE 7 DIAS!" at bounding box center [221, 80] width 59 height 10
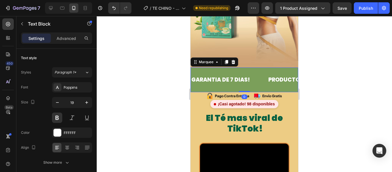
click at [248, 81] on div "GARANTIA DE 7 DIAS! Text Block PRODUCTO IMPORTADO Text Block LIMITED TIME 50% O…" at bounding box center [245, 80] width 108 height 25
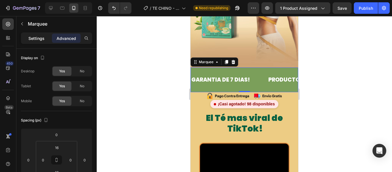
click at [44, 41] on p "Settings" at bounding box center [36, 38] width 16 height 6
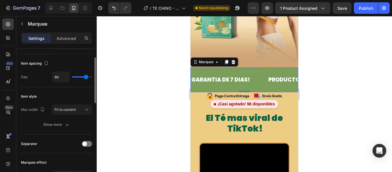
scroll to position [0, 0]
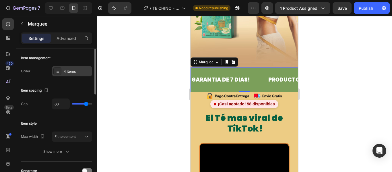
click at [72, 74] on div "4 items" at bounding box center [72, 71] width 40 height 10
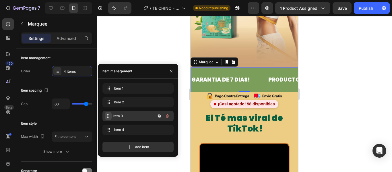
click at [111, 113] on span at bounding box center [108, 116] width 7 height 8
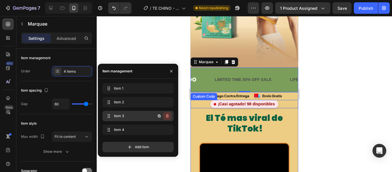
click at [169, 118] on icon "button" at bounding box center [167, 116] width 5 height 5
click at [169, 118] on button "Delete" at bounding box center [164, 116] width 16 height 8
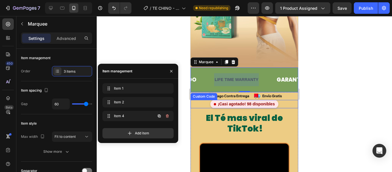
click at [169, 118] on icon "button" at bounding box center [167, 116] width 5 height 5
click at [169, 118] on button "Delete" at bounding box center [164, 116] width 16 height 8
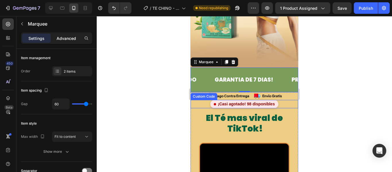
click at [63, 42] on div "Advanced" at bounding box center [66, 38] width 29 height 9
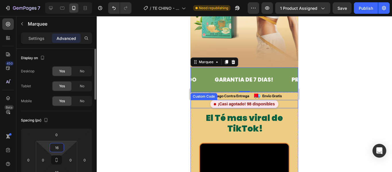
click at [53, 145] on input "16" at bounding box center [56, 147] width 11 height 9
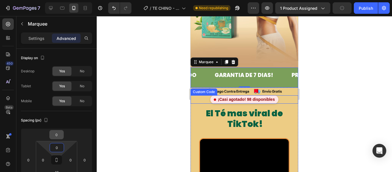
scroll to position [107, 0]
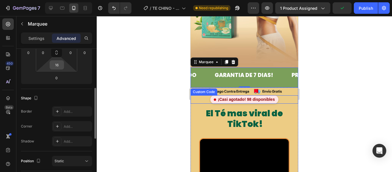
type input "0"
click at [59, 66] on input "16" at bounding box center [56, 65] width 11 height 9
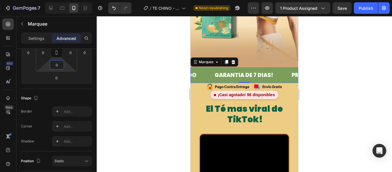
type input "0"
click at [209, 73] on div "PRODUCTO IMPORTADO Text Block" at bounding box center [171, 76] width 85 height 16
click at [213, 59] on div "Marquee" at bounding box center [206, 61] width 17 height 5
click at [243, 81] on div at bounding box center [244, 82] width 11 height 2
drag, startPoint x: 243, startPoint y: 75, endPoint x: 244, endPoint y: 64, distance: 11.3
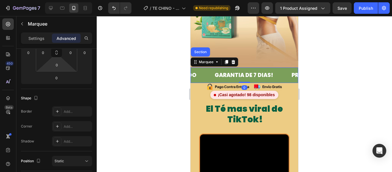
click at [244, 68] on div "GARANTIA DE 7 DIAS! Text Block PRODUCTO IMPORTADO Text Block GARANTIA DE 7 DIAS…" at bounding box center [245, 76] width 108 height 16
click at [280, 76] on div "GARANTIA DE 7 DIAS! Text Block" at bounding box center [252, 76] width 77 height 16
click at [286, 72] on div "GARANTIA DE 7 DIAS! Text Block" at bounding box center [252, 76] width 77 height 16
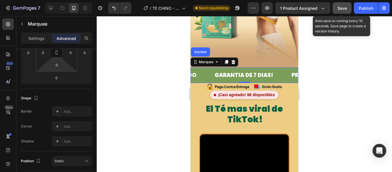
click at [340, 13] on button "Save" at bounding box center [342, 7] width 19 height 11
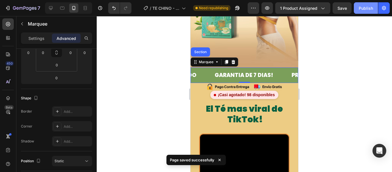
click at [364, 13] on button "Publish" at bounding box center [366, 7] width 24 height 11
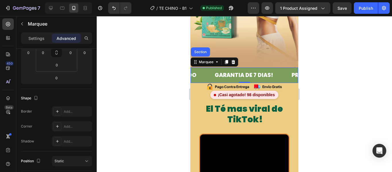
click at [277, 68] on div "GARANTIA DE 7 DIAS! Text Block" at bounding box center [252, 76] width 77 height 16
click at [205, 59] on div "Marquee" at bounding box center [206, 61] width 17 height 5
click at [38, 39] on p "Settings" at bounding box center [36, 38] width 16 height 6
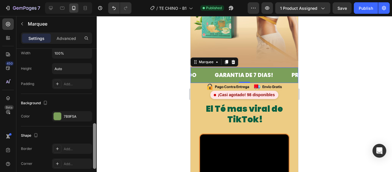
scroll to position [227, 0]
drag, startPoint x: 95, startPoint y: 99, endPoint x: 92, endPoint y: 138, distance: 39.4
click at [92, 138] on div "Item management Order 2 items Item spacing Gap 60 Item style Max width Fit to c…" at bounding box center [56, 119] width 80 height 140
click at [55, 117] on div at bounding box center [57, 115] width 7 height 7
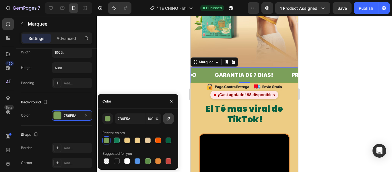
click at [169, 118] on icon "button" at bounding box center [169, 119] width 4 height 4
type input "086041"
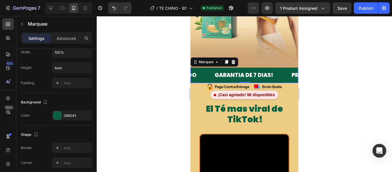
click at [335, 52] on div at bounding box center [245, 94] width 296 height 156
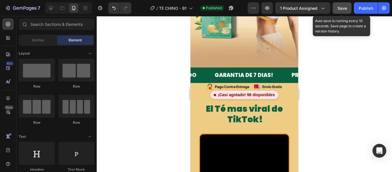
click at [341, 9] on span "Save" at bounding box center [342, 8] width 9 height 5
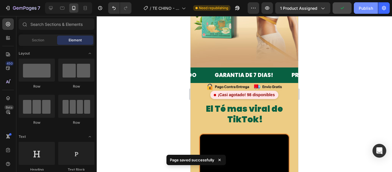
click at [360, 8] on div "Publish" at bounding box center [366, 8] width 14 height 6
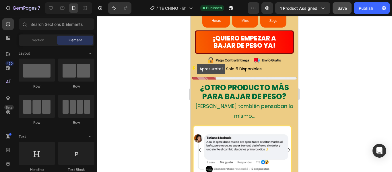
scroll to position [505, 0]
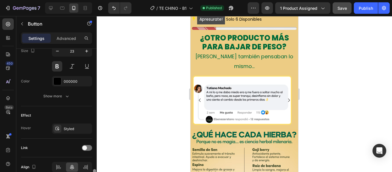
scroll to position [272, 0]
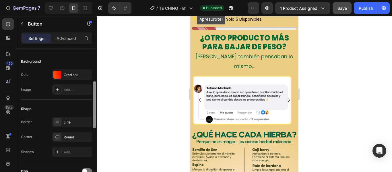
drag, startPoint x: 95, startPoint y: 57, endPoint x: 104, endPoint y: 78, distance: 22.0
click at [104, 0] on div "7 Version history / TE CHINO - B1 Published Preview 1 product assigned Save Pub…" at bounding box center [196, 0] width 392 height 0
click at [70, 37] on p "Advanced" at bounding box center [67, 38] width 20 height 6
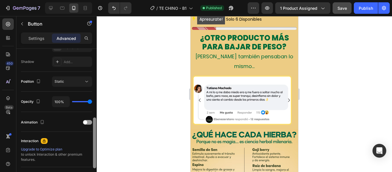
scroll to position [188, 0]
drag, startPoint x: 96, startPoint y: 90, endPoint x: 97, endPoint y: 137, distance: 46.8
click at [97, 0] on div "7 Version history / TE CHINO - B1 Published Preview 1 product assigned Save Pub…" at bounding box center [196, 0] width 392 height 0
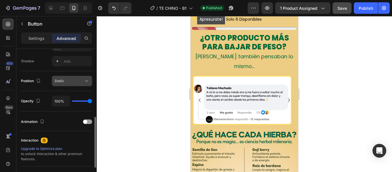
click at [87, 80] on icon at bounding box center [87, 81] width 6 height 6
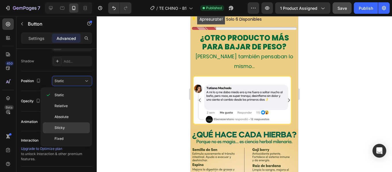
click at [73, 128] on p "Sticky" at bounding box center [71, 127] width 33 height 5
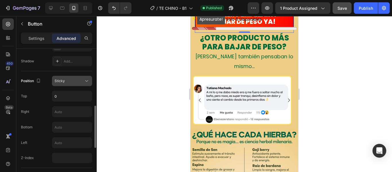
click at [88, 80] on icon at bounding box center [87, 81] width 6 height 6
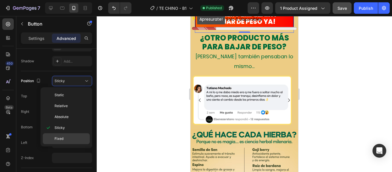
click at [61, 138] on span "Fixed" at bounding box center [59, 138] width 9 height 5
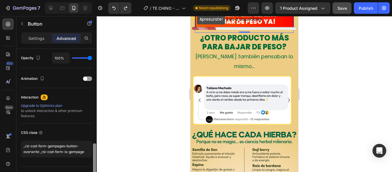
scroll to position [311, 0]
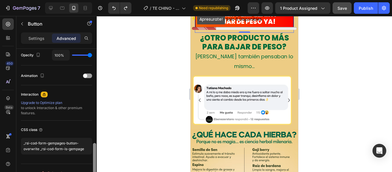
drag, startPoint x: 94, startPoint y: 111, endPoint x: 94, endPoint y: 148, distance: 37.3
click at [94, 148] on div at bounding box center [94, 164] width 3 height 42
click at [86, 76] on span at bounding box center [85, 76] width 4 height 4
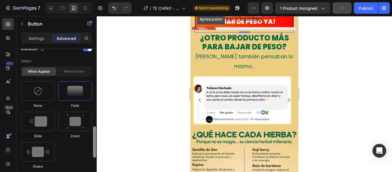
scroll to position [340, 0]
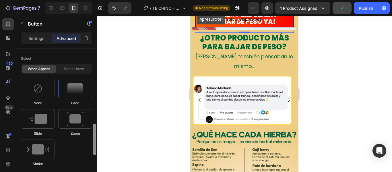
click at [96, 137] on div at bounding box center [94, 139] width 3 height 31
click at [40, 149] on img at bounding box center [38, 149] width 22 height 10
click at [70, 120] on img at bounding box center [75, 119] width 17 height 15
click at [40, 122] on img at bounding box center [38, 119] width 18 height 10
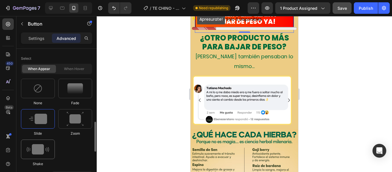
click at [41, 151] on img at bounding box center [38, 149] width 22 height 10
type input "0.7"
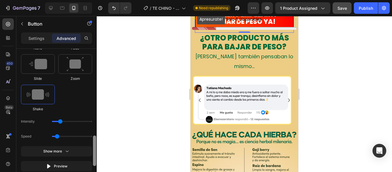
scroll to position [396, 0]
drag, startPoint x: 96, startPoint y: 140, endPoint x: 100, endPoint y: 152, distance: 12.6
click at [100, 0] on div "7 Version history / TE CHINO - B1 Need republishing Preview 1 product assigned …" at bounding box center [196, 0] width 392 height 0
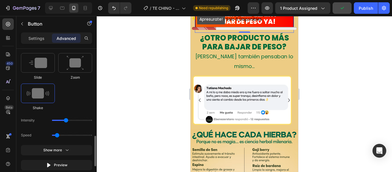
drag, startPoint x: 60, startPoint y: 121, endPoint x: 67, endPoint y: 121, distance: 6.6
click at [67, 121] on input "range" at bounding box center [72, 120] width 40 height 1
drag, startPoint x: 67, startPoint y: 121, endPoint x: 61, endPoint y: 121, distance: 6.3
type input "11"
click at [61, 121] on input "range" at bounding box center [72, 120] width 40 height 1
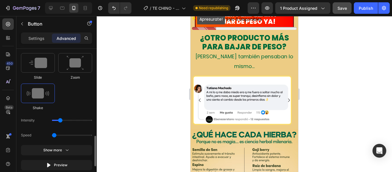
drag, startPoint x: 56, startPoint y: 137, endPoint x: 53, endPoint y: 138, distance: 2.9
click at [53, 136] on input "range" at bounding box center [72, 135] width 40 height 1
drag, startPoint x: 55, startPoint y: 136, endPoint x: 60, endPoint y: 136, distance: 5.5
click at [60, 136] on input "range" at bounding box center [72, 135] width 40 height 1
drag, startPoint x: 60, startPoint y: 136, endPoint x: 57, endPoint y: 136, distance: 3.2
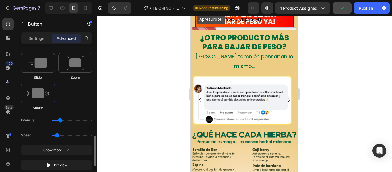
type input "0.7"
click at [57, 136] on input "range" at bounding box center [72, 135] width 40 height 1
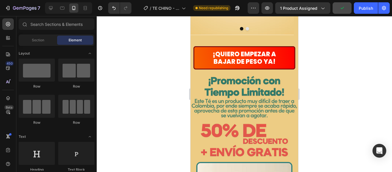
scroll to position [1013, 0]
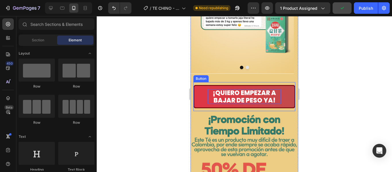
click at [267, 88] on span "¡QUIERO EMPEZAR A BAJAR DE PESO YA!" at bounding box center [244, 96] width 63 height 16
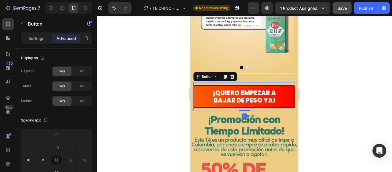
click at [62, 38] on p "Advanced" at bounding box center [67, 38] width 20 height 6
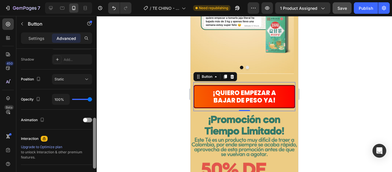
scroll to position [190, 0]
drag, startPoint x: 95, startPoint y: 86, endPoint x: 92, endPoint y: 156, distance: 69.3
click at [92, 156] on div "Display on Desktop Yes No Tablet Yes No Mobile Yes No Spacing (px) 0 10 0 10 10…" at bounding box center [56, 119] width 80 height 140
click at [87, 121] on div "Animation" at bounding box center [56, 119] width 71 height 9
click at [88, 120] on div at bounding box center [87, 119] width 9 height 5
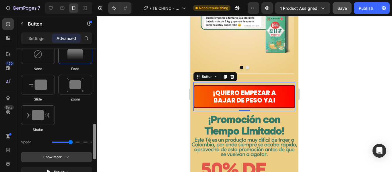
scroll to position [298, 0]
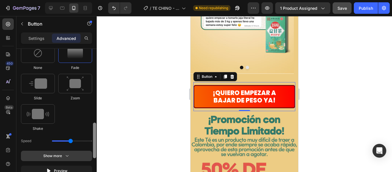
drag, startPoint x: 94, startPoint y: 128, endPoint x: 92, endPoint y: 156, distance: 28.0
click at [92, 156] on div "Display on Desktop Yes No Tablet Yes No Mobile Yes No Spacing (px) 0 10 0 10 10…" at bounding box center [56, 119] width 80 height 140
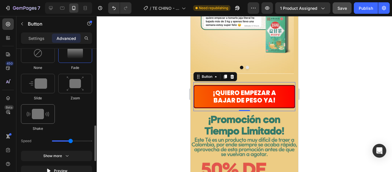
click at [38, 115] on img at bounding box center [38, 114] width 22 height 10
type input "0.7"
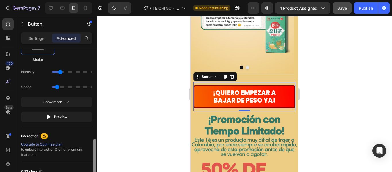
scroll to position [368, 0]
drag, startPoint x: 94, startPoint y: 137, endPoint x: 95, endPoint y: 155, distance: 17.6
click at [95, 155] on div at bounding box center [94, 158] width 3 height 35
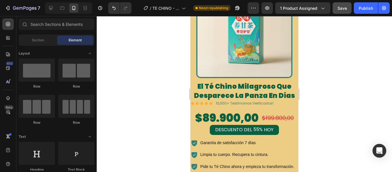
scroll to position [1243, 0]
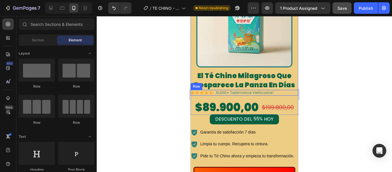
click at [277, 90] on div "Icon Icon Icon Icon Icon Icon List 10,000+ Testimonios Verificados! Text Block …" at bounding box center [245, 93] width 108 height 6
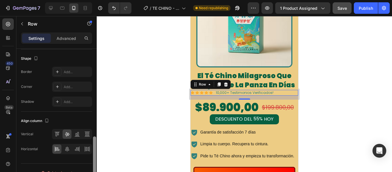
scroll to position [261, 0]
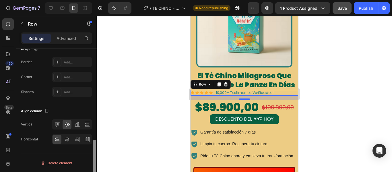
drag, startPoint x: 95, startPoint y: 93, endPoint x: 98, endPoint y: 186, distance: 92.5
click at [98, 0] on html "7 Version history / TE CHINO - B1 Need republishing Preview 1 product assigned …" at bounding box center [196, 0] width 392 height 0
click at [68, 139] on icon at bounding box center [67, 139] width 4 height 5
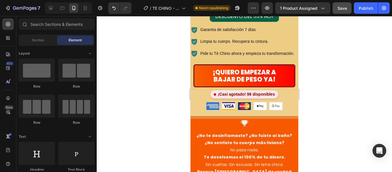
scroll to position [1370, 0]
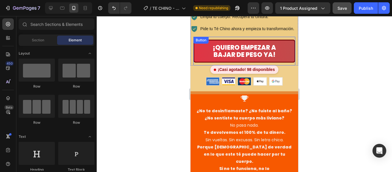
click at [264, 43] on button "¡QUIERO EMPEZAR A BAJAR DE PESO YA!" at bounding box center [245, 51] width 102 height 23
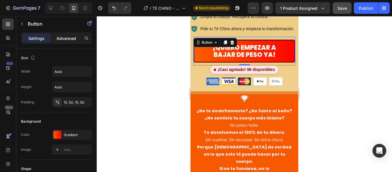
click at [69, 36] on p "Advanced" at bounding box center [67, 38] width 20 height 6
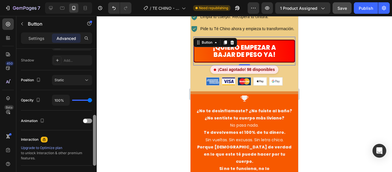
drag, startPoint x: 94, startPoint y: 73, endPoint x: 97, endPoint y: 144, distance: 71.0
click at [97, 0] on div "7 Version history / TE CHINO - B1 Need republishing Preview 1 product assigned …" at bounding box center [196, 0] width 392 height 0
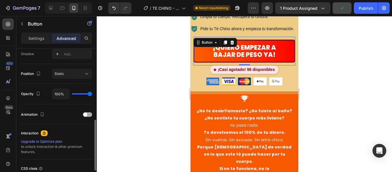
click at [87, 113] on div "Animation" at bounding box center [56, 114] width 71 height 9
click at [87, 113] on div at bounding box center [87, 114] width 9 height 5
click at [88, 116] on div at bounding box center [87, 114] width 9 height 5
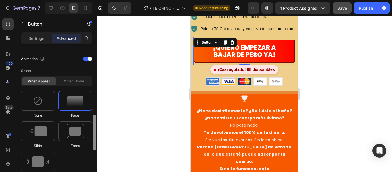
scroll to position [252, 0]
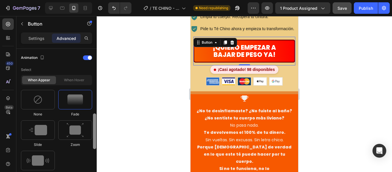
drag, startPoint x: 95, startPoint y: 122, endPoint x: 94, endPoint y: 137, distance: 14.7
click at [94, 137] on div at bounding box center [94, 131] width 3 height 36
click at [38, 159] on img at bounding box center [38, 160] width 22 height 10
type input "0.7"
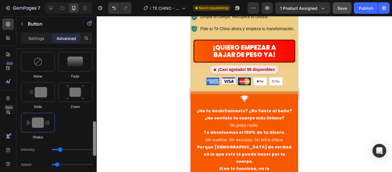
scroll to position [292, 0]
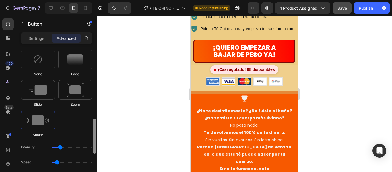
drag, startPoint x: 95, startPoint y: 140, endPoint x: 96, endPoint y: 150, distance: 10.1
click at [96, 150] on div at bounding box center [94, 136] width 3 height 35
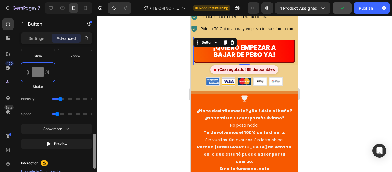
drag, startPoint x: 96, startPoint y: 129, endPoint x: 95, endPoint y: 141, distance: 12.4
click at [95, 141] on div at bounding box center [94, 151] width 3 height 35
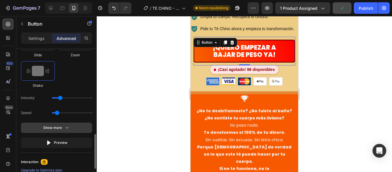
click at [65, 127] on icon "button" at bounding box center [67, 128] width 6 height 6
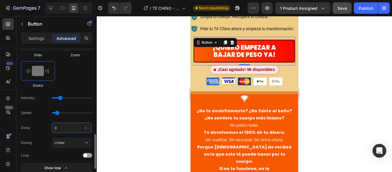
click at [79, 128] on input "0" at bounding box center [72, 128] width 40 height 10
click at [86, 156] on span at bounding box center [85, 155] width 4 height 4
type input "2"
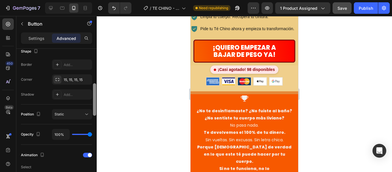
scroll to position [153, 0]
drag, startPoint x: 95, startPoint y: 142, endPoint x: 128, endPoint y: 98, distance: 55.2
click at [128, 0] on div "7 Version history / TE CHINO - B1 Need republishing Preview 1 product assigned …" at bounding box center [196, 0] width 392 height 0
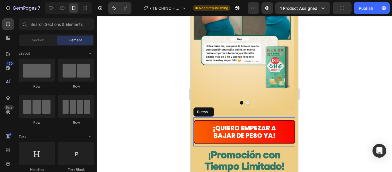
scroll to position [974, 0]
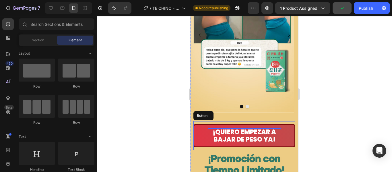
click at [267, 128] on span "¡QUIERO EMPEZAR A BAJAR DE PESO YA!" at bounding box center [244, 136] width 63 height 16
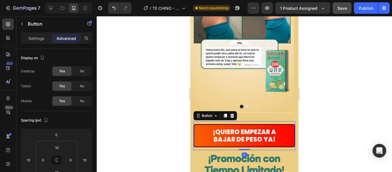
scroll to position [140, 0]
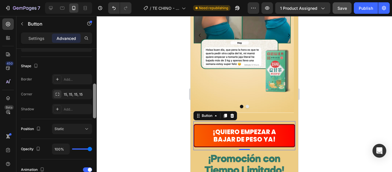
click at [93, 73] on div at bounding box center [94, 119] width 4 height 140
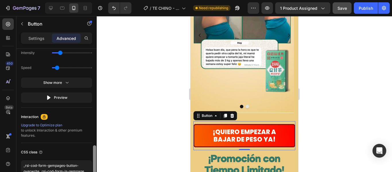
scroll to position [388, 0]
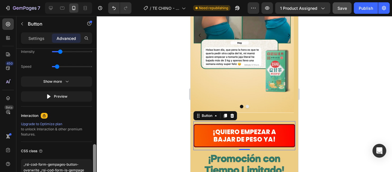
drag, startPoint x: 94, startPoint y: 88, endPoint x: 101, endPoint y: 150, distance: 62.4
click at [101, 0] on div "7 Version history / TE CHINO - B1 Need republishing Preview 1 product assigned …" at bounding box center [196, 0] width 392 height 0
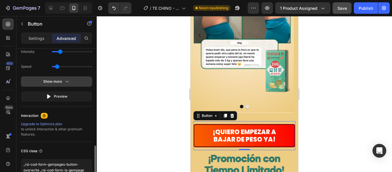
click at [68, 82] on icon "button" at bounding box center [67, 82] width 6 height 6
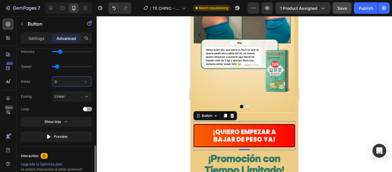
click at [63, 82] on input "0" at bounding box center [72, 81] width 40 height 10
click at [85, 109] on span at bounding box center [85, 109] width 4 height 4
type input "2"
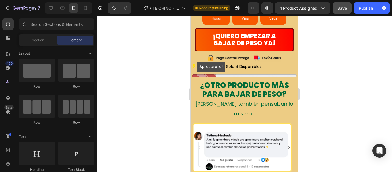
scroll to position [532, 0]
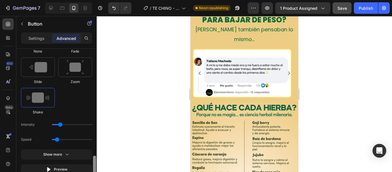
scroll to position [411, 0]
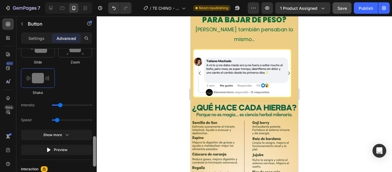
drag, startPoint x: 95, startPoint y: 76, endPoint x: 100, endPoint y: 167, distance: 90.6
click at [100, 0] on div "7 Version history / TE CHINO - B1 Need republishing Preview 1 product assigned …" at bounding box center [196, 0] width 392 height 0
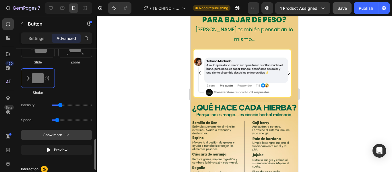
click at [66, 137] on icon "button" at bounding box center [67, 135] width 6 height 6
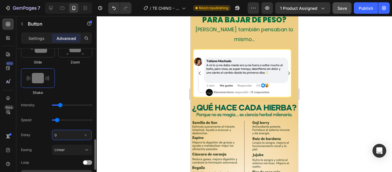
click at [67, 137] on input "0" at bounding box center [72, 135] width 40 height 10
click at [88, 163] on div at bounding box center [87, 162] width 9 height 5
type input "2"
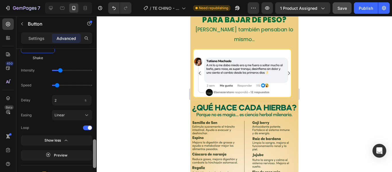
scroll to position [451, 0]
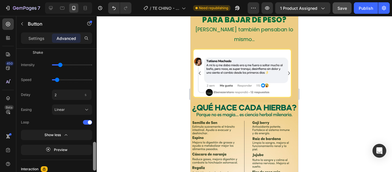
drag, startPoint x: 96, startPoint y: 155, endPoint x: 96, endPoint y: 163, distance: 8.3
click at [96, 163] on div at bounding box center [94, 156] width 3 height 29
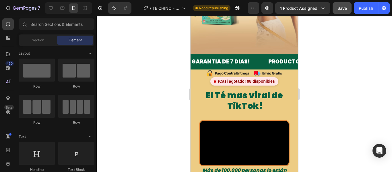
scroll to position [0, 0]
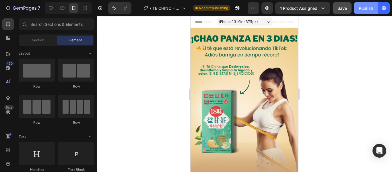
click at [362, 11] on button "Publish" at bounding box center [366, 7] width 24 height 11
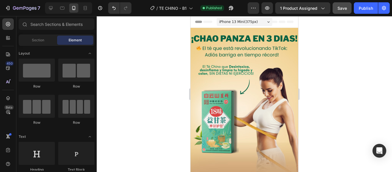
click at [369, 74] on div at bounding box center [245, 94] width 296 height 156
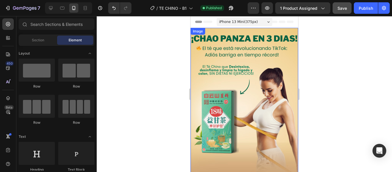
scroll to position [29, 0]
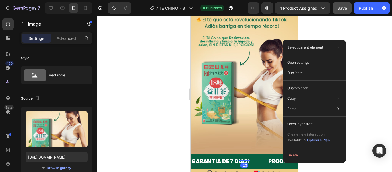
click at [377, 59] on div at bounding box center [245, 94] width 296 height 156
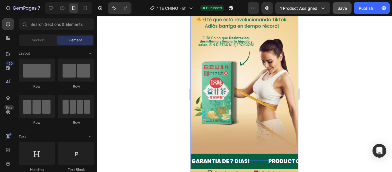
scroll to position [57, 0]
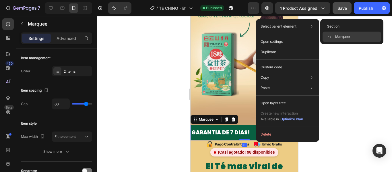
click at [349, 129] on div at bounding box center [245, 94] width 296 height 156
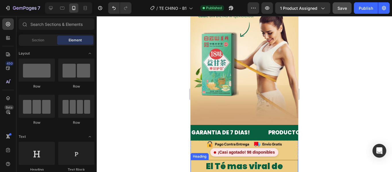
scroll to position [115, 0]
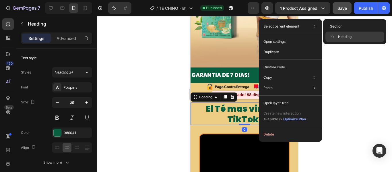
click at [353, 69] on div at bounding box center [245, 94] width 296 height 156
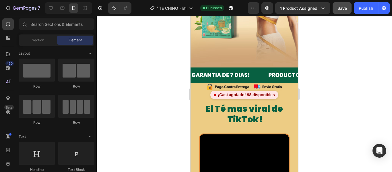
scroll to position [144, 0]
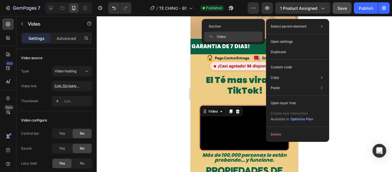
click at [352, 48] on div at bounding box center [245, 94] width 296 height 156
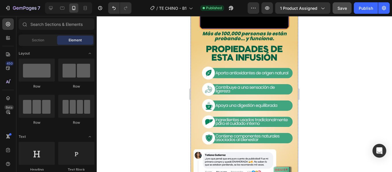
scroll to position [316, 0]
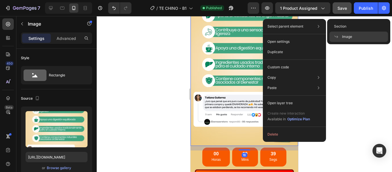
click at [347, 85] on div at bounding box center [245, 94] width 296 height 156
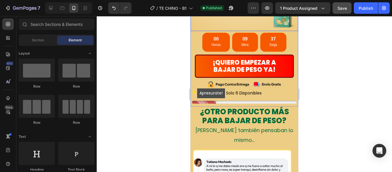
scroll to position [517, 0]
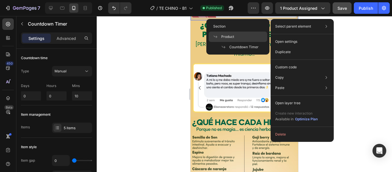
click at [229, 36] on span "Product" at bounding box center [227, 36] width 13 height 5
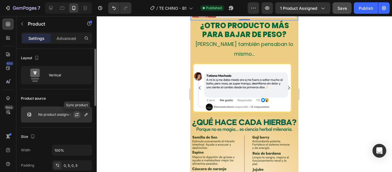
click at [78, 114] on icon "button" at bounding box center [77, 114] width 3 height 2
click at [62, 114] on p "No product assigned" at bounding box center [54, 115] width 33 height 4
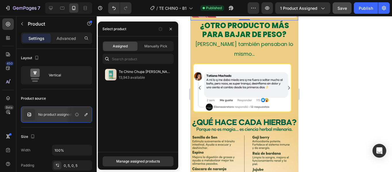
click at [130, 45] on div "Assigned" at bounding box center [120, 46] width 34 height 9
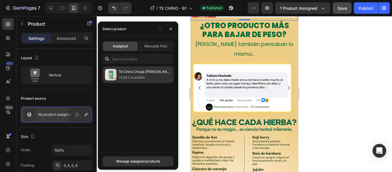
click at [126, 74] on p "Te Chino Chupa Panza B1" at bounding box center [145, 72] width 52 height 6
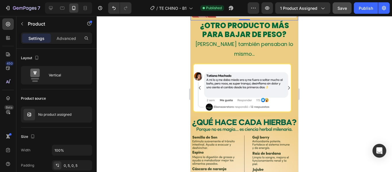
click at [141, 17] on div at bounding box center [245, 94] width 296 height 156
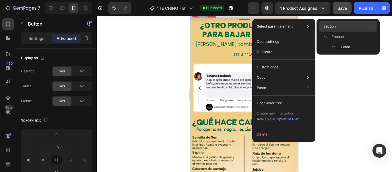
click at [329, 32] on div "Section" at bounding box center [348, 37] width 59 height 10
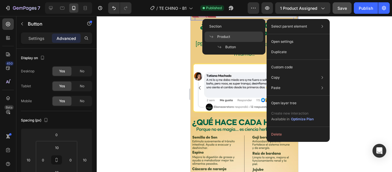
click at [234, 42] on div "Product" at bounding box center [234, 47] width 59 height 10
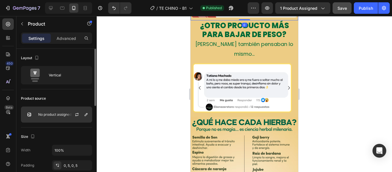
click at [45, 109] on div "No product assigned" at bounding box center [56, 115] width 71 height 16
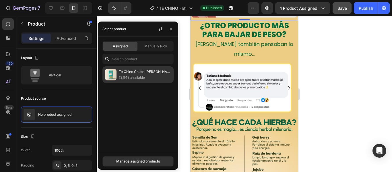
click at [118, 72] on div "Te Chino Chupa Panza B1 13,943 available" at bounding box center [138, 74] width 71 height 17
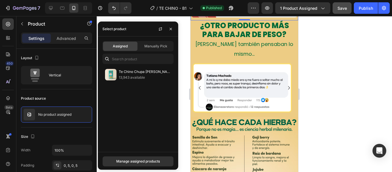
click at [119, 47] on span "Assigned" at bounding box center [120, 46] width 15 height 5
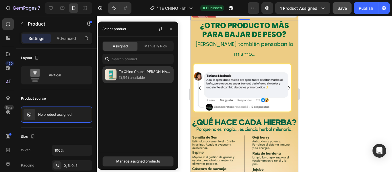
click at [120, 75] on p "13,943 available" at bounding box center [145, 78] width 52 height 6
click at [109, 76] on img at bounding box center [110, 74] width 11 height 11
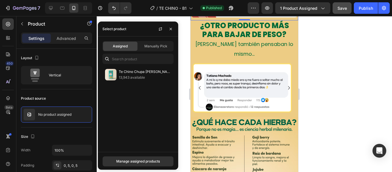
click at [132, 47] on div "Assigned" at bounding box center [120, 46] width 34 height 9
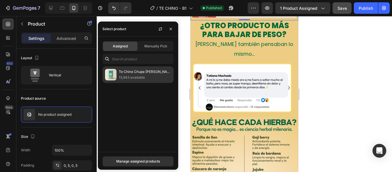
click at [110, 78] on img at bounding box center [110, 74] width 11 height 11
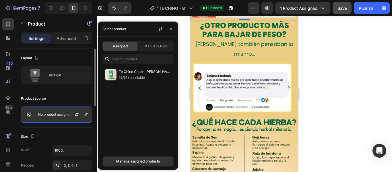
click at [86, 122] on div at bounding box center [79, 115] width 25 height 16
click at [77, 115] on icon "button" at bounding box center [77, 114] width 5 height 5
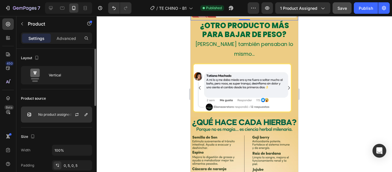
click at [65, 116] on p "No product assigned" at bounding box center [54, 115] width 33 height 4
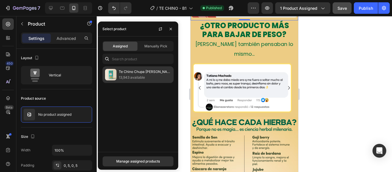
click at [116, 73] on img at bounding box center [110, 74] width 11 height 11
click at [139, 78] on p "13,943 available" at bounding box center [145, 78] width 52 height 6
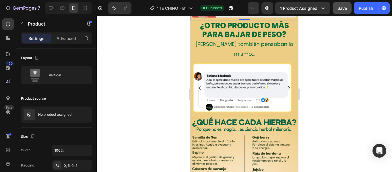
click at [320, 64] on div at bounding box center [245, 94] width 296 height 156
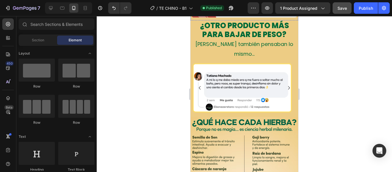
scroll to position [546, 0]
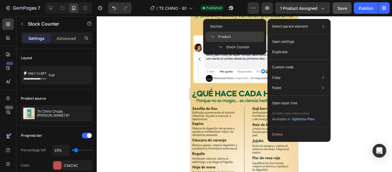
click at [241, 42] on div "Product" at bounding box center [235, 47] width 59 height 10
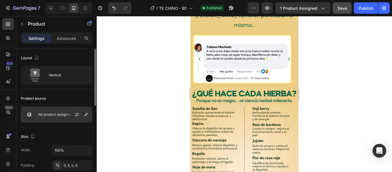
click at [61, 107] on div "No product assigned" at bounding box center [56, 115] width 71 height 16
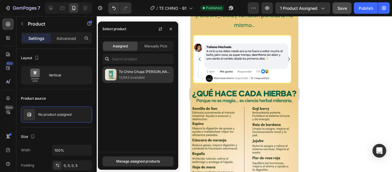
click at [118, 76] on div "Te Chino Chupa Panza B1 13,943 available" at bounding box center [138, 74] width 71 height 17
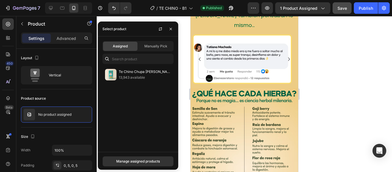
click at [122, 46] on span "Assigned" at bounding box center [120, 46] width 15 height 5
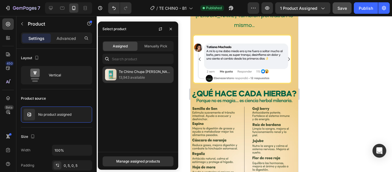
click at [125, 79] on p "13,943 available" at bounding box center [145, 78] width 52 height 6
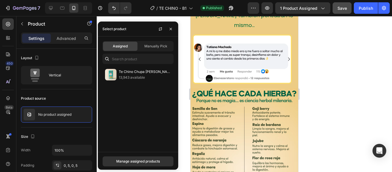
click at [335, 69] on div at bounding box center [245, 94] width 296 height 156
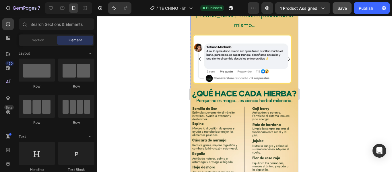
scroll to position [575, 0]
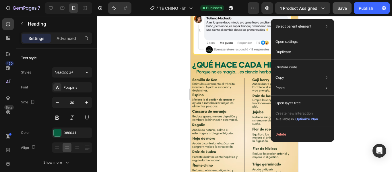
click at [385, 71] on div at bounding box center [245, 94] width 296 height 156
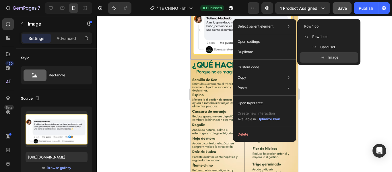
click at [345, 103] on div at bounding box center [245, 94] width 296 height 156
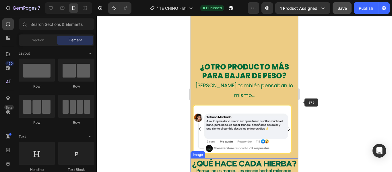
scroll to position [632, 0]
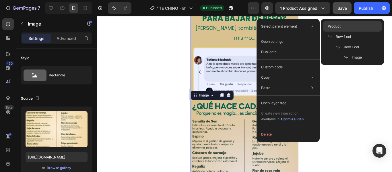
click at [339, 25] on span "Product" at bounding box center [334, 26] width 13 height 5
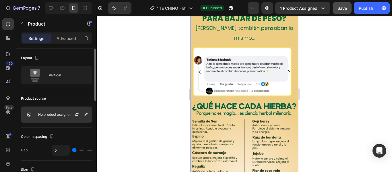
scroll to position [29, 0]
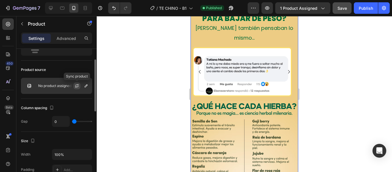
click at [78, 84] on icon "button" at bounding box center [77, 85] width 3 height 2
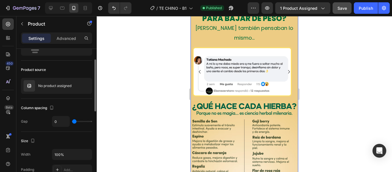
click at [0, 0] on div at bounding box center [0, 0] width 0 height 0
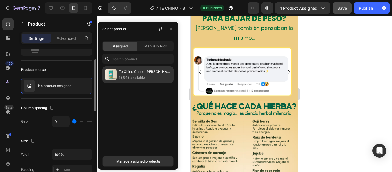
click at [115, 73] on img at bounding box center [110, 74] width 11 height 11
click at [119, 74] on div "Te Chino Chupa Panza B1 13,943 available" at bounding box center [138, 74] width 71 height 17
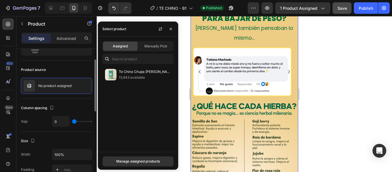
click at [126, 49] on div "Assigned" at bounding box center [120, 46] width 34 height 9
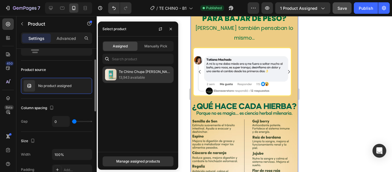
click at [123, 71] on p "Te Chino Chupa Panza B1" at bounding box center [145, 72] width 52 height 6
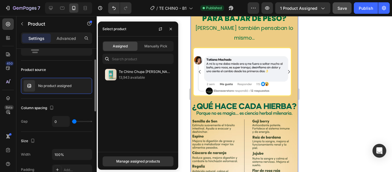
click at [183, 38] on div at bounding box center [245, 94] width 296 height 156
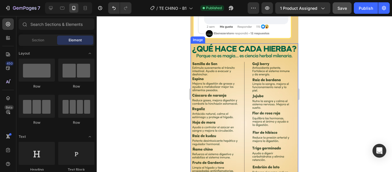
scroll to position [747, 0]
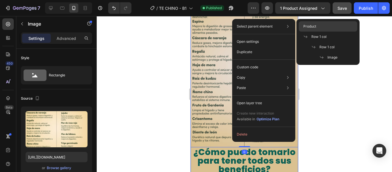
click at [309, 24] on span "Product" at bounding box center [310, 26] width 13 height 5
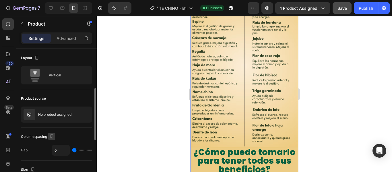
scroll to position [57, 0]
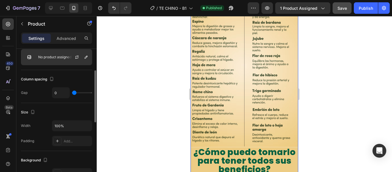
click at [69, 53] on div at bounding box center [79, 57] width 25 height 16
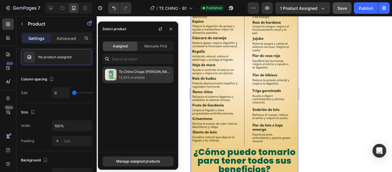
click at [124, 80] on div "Te Chino Chupa Panza B1 13,943 available" at bounding box center [138, 74] width 71 height 17
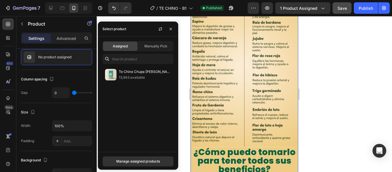
click at [312, 70] on div at bounding box center [245, 94] width 296 height 156
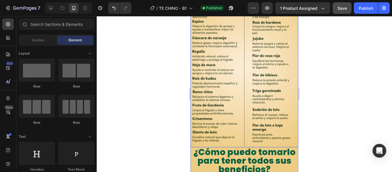
scroll to position [833, 0]
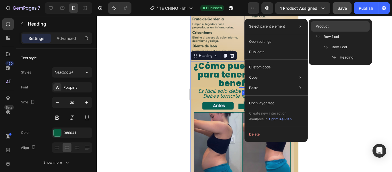
click at [322, 26] on span "Product" at bounding box center [322, 26] width 13 height 5
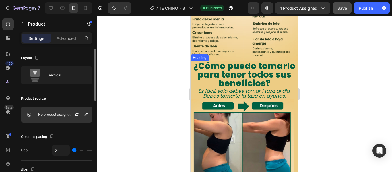
click at [41, 114] on p "No product assigned" at bounding box center [54, 115] width 33 height 4
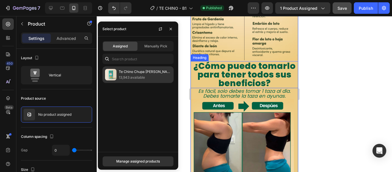
click at [116, 70] on img at bounding box center [110, 74] width 11 height 11
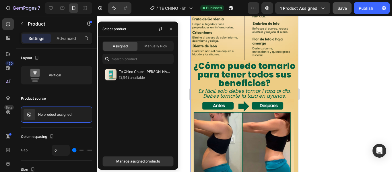
click at [327, 78] on div at bounding box center [245, 94] width 296 height 156
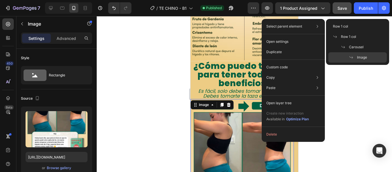
click at [355, 108] on div at bounding box center [245, 94] width 296 height 156
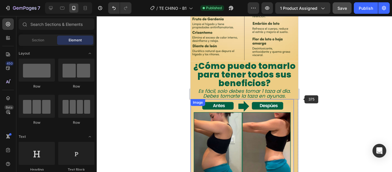
scroll to position [890, 0]
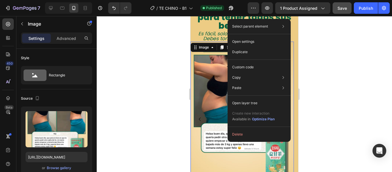
click at [351, 119] on div at bounding box center [245, 94] width 296 height 156
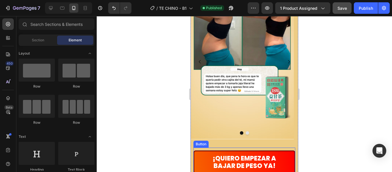
scroll to position [1005, 0]
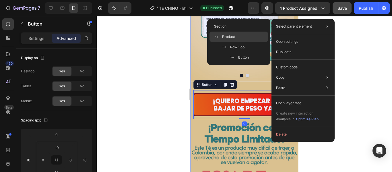
click at [240, 42] on div "Product" at bounding box center [239, 47] width 59 height 10
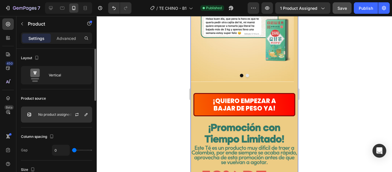
click at [41, 116] on p "No product assigned" at bounding box center [54, 115] width 33 height 4
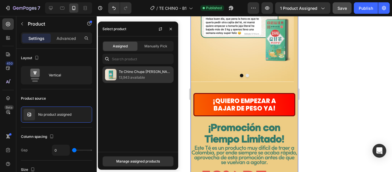
click at [120, 78] on p "13,943 available" at bounding box center [145, 78] width 52 height 6
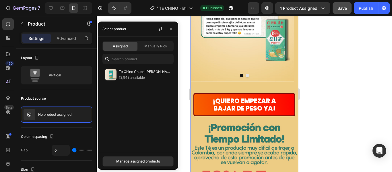
click at [183, 43] on div at bounding box center [245, 94] width 296 height 156
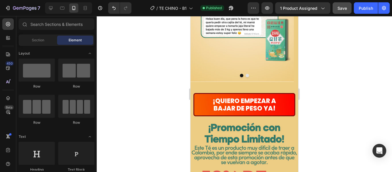
scroll to position [1063, 0]
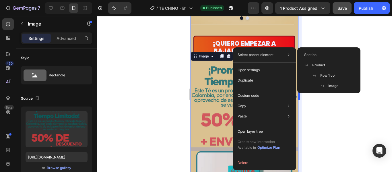
click at [313, 67] on span "Product" at bounding box center [319, 65] width 13 height 5
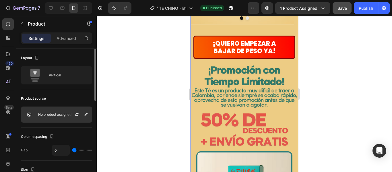
click at [64, 111] on div "No product assigned" at bounding box center [56, 115] width 71 height 16
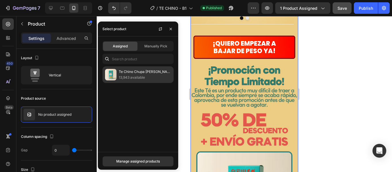
click at [135, 71] on p "Te Chino Chupa Panza B1" at bounding box center [145, 72] width 52 height 6
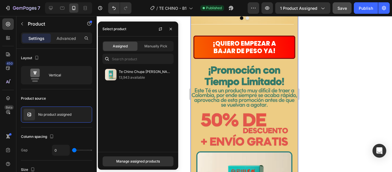
click at [312, 97] on div at bounding box center [245, 94] width 296 height 156
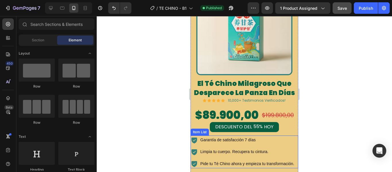
scroll to position [1264, 0]
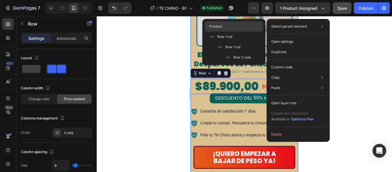
drag, startPoint x: 241, startPoint y: 25, endPoint x: 30, endPoint y: 20, distance: 211.2
click at [241, 32] on div "Product" at bounding box center [234, 37] width 59 height 10
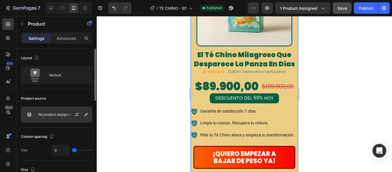
click at [44, 114] on p "No product assigned" at bounding box center [54, 115] width 33 height 4
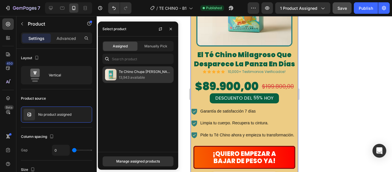
click at [130, 77] on p "13,943 available" at bounding box center [145, 78] width 52 height 6
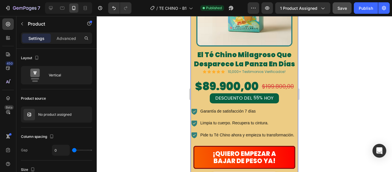
click at [355, 74] on div at bounding box center [245, 94] width 296 height 156
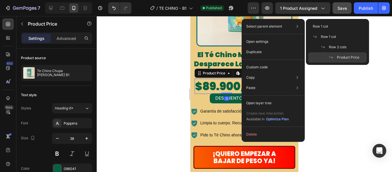
click at [349, 104] on div at bounding box center [245, 94] width 296 height 156
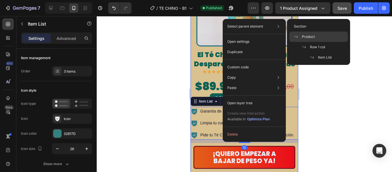
click at [310, 35] on span "Product" at bounding box center [308, 36] width 13 height 5
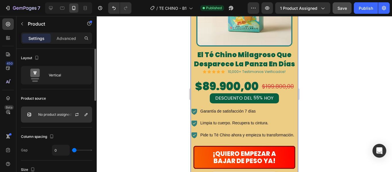
click at [58, 107] on div "No product assigned" at bounding box center [56, 115] width 71 height 16
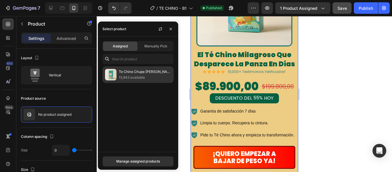
click at [153, 78] on p "13,943 available" at bounding box center [145, 78] width 52 height 6
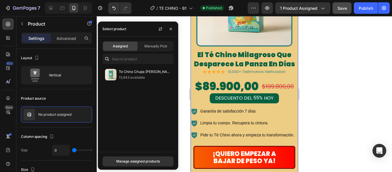
click at [362, 82] on div at bounding box center [245, 94] width 296 height 156
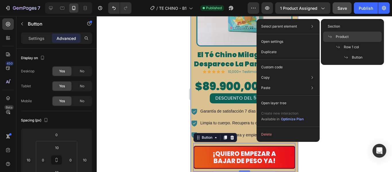
click at [350, 42] on div "Product" at bounding box center [352, 47] width 59 height 10
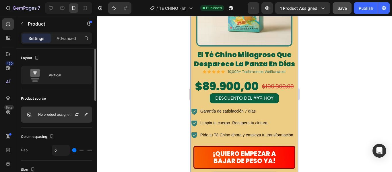
click at [59, 117] on div "No product assigned" at bounding box center [56, 115] width 71 height 16
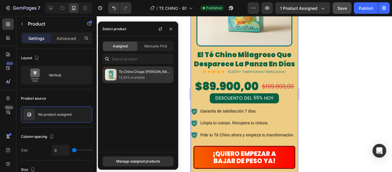
click at [144, 80] on p "13,943 available" at bounding box center [145, 78] width 52 height 6
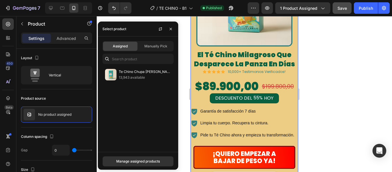
click at [349, 86] on div at bounding box center [245, 94] width 296 height 156
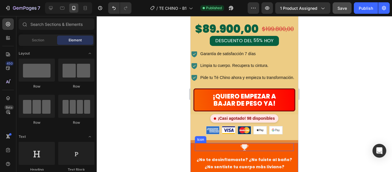
scroll to position [1436, 0]
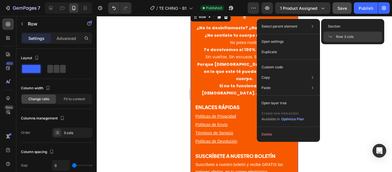
click at [303, 31] on div "Select parent element Section Row 3 cols" at bounding box center [288, 26] width 59 height 10
click at [357, 72] on div at bounding box center [245, 94] width 296 height 156
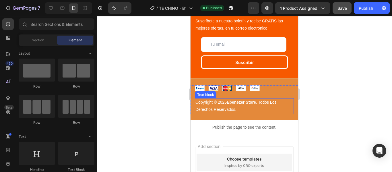
scroll to position [1609, 0]
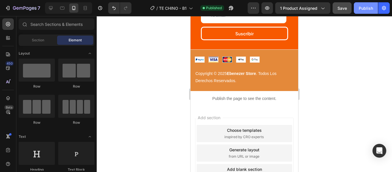
click at [368, 9] on div "Publish" at bounding box center [366, 8] width 14 height 6
